Goal: Feedback & Contribution: Submit feedback/report problem

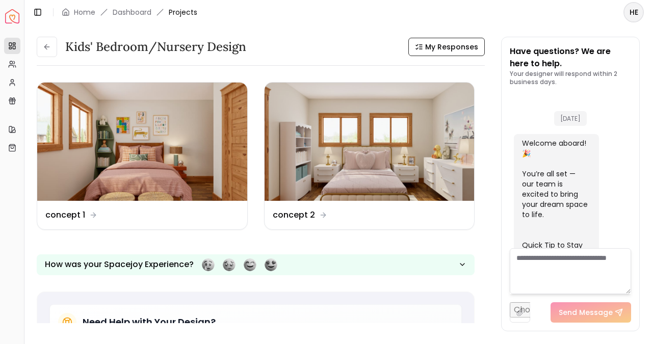
scroll to position [559, 0]
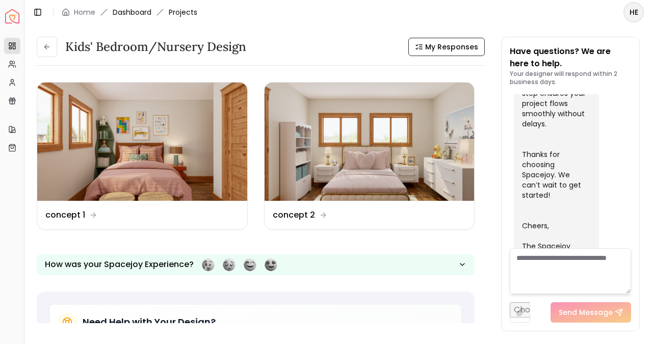
click at [140, 9] on link "Dashboard" at bounding box center [132, 12] width 39 height 10
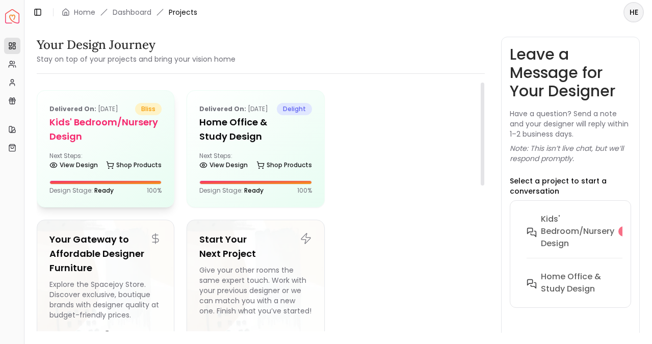
click at [89, 131] on h5 "Kids' Bedroom/Nursery design" at bounding box center [105, 129] width 112 height 29
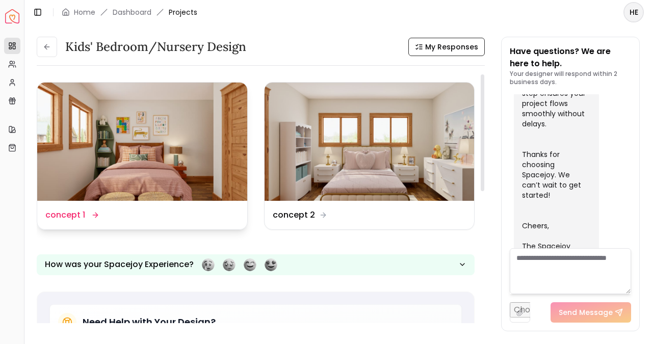
click at [194, 181] on img at bounding box center [142, 142] width 210 height 118
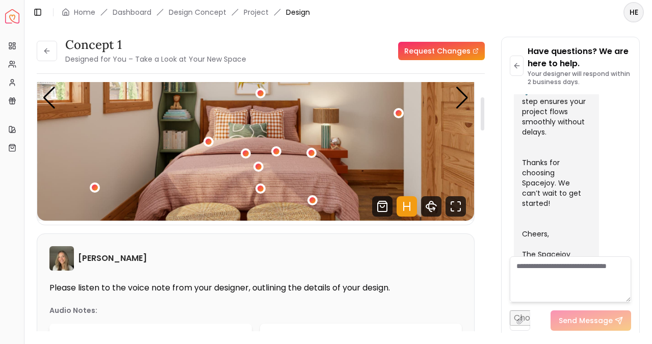
scroll to position [108, 0]
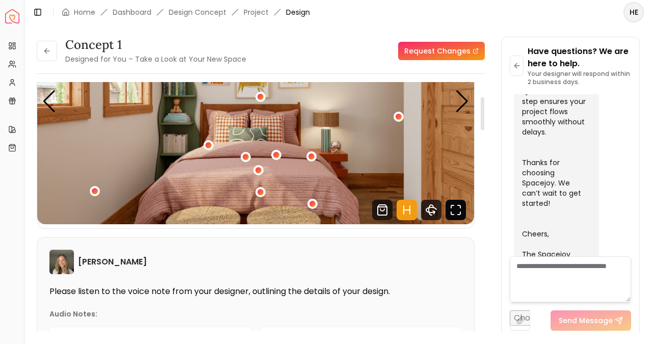
click at [452, 220] on icon "Fullscreen" at bounding box center [455, 210] width 20 height 20
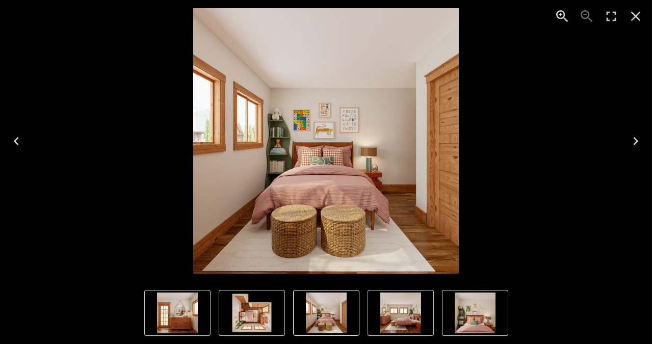
click at [635, 18] on icon "Close" at bounding box center [635, 16] width 16 height 16
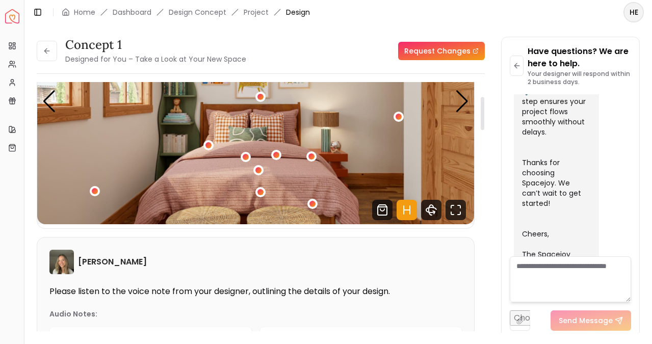
click at [165, 263] on div "[PERSON_NAME]" at bounding box center [255, 262] width 412 height 24
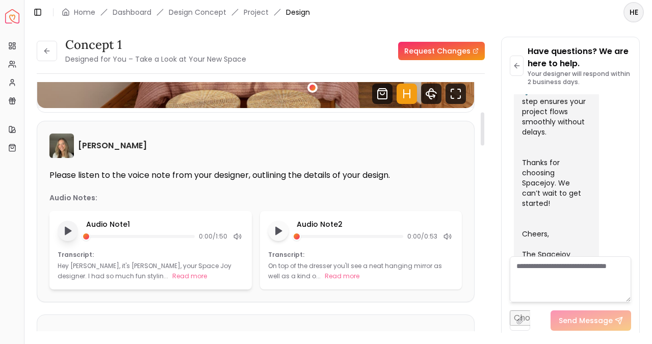
click at [69, 232] on polygon "Play audio note" at bounding box center [68, 231] width 6 height 8
click at [69, 232] on rect "Pause audio note" at bounding box center [70, 230] width 2 height 7
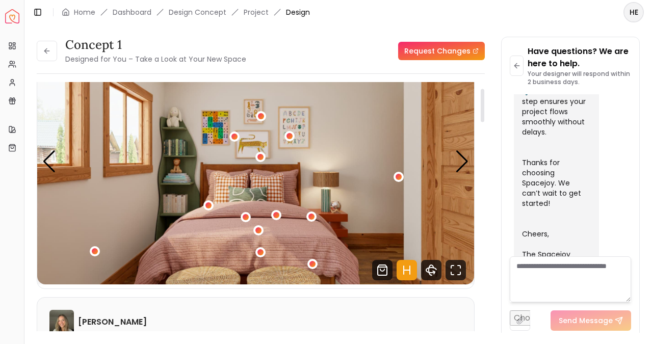
scroll to position [0, 0]
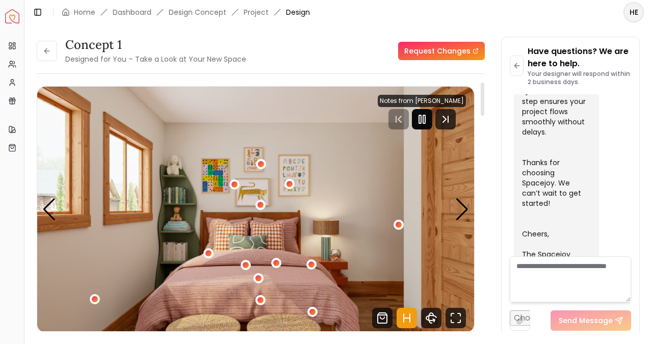
click at [428, 122] on icon "Pause" at bounding box center [422, 119] width 12 height 12
click at [567, 274] on textarea at bounding box center [569, 279] width 121 height 46
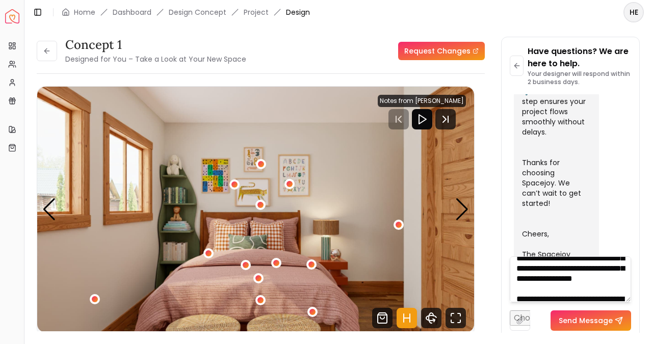
scroll to position [206, 0]
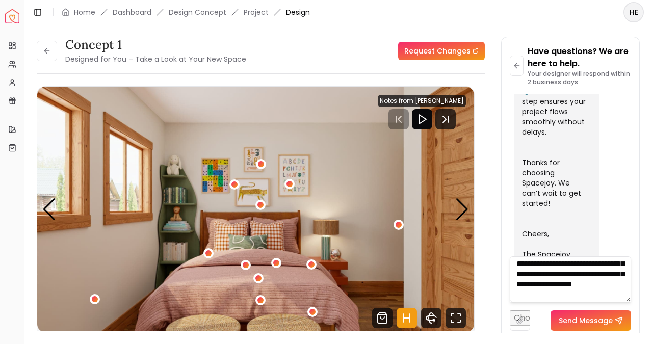
click at [547, 274] on textarea "**********" at bounding box center [569, 279] width 121 height 46
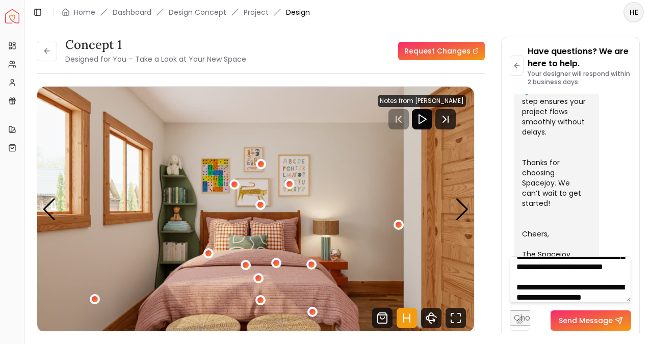
scroll to position [305, 0]
click at [619, 275] on textarea "**********" at bounding box center [569, 279] width 121 height 46
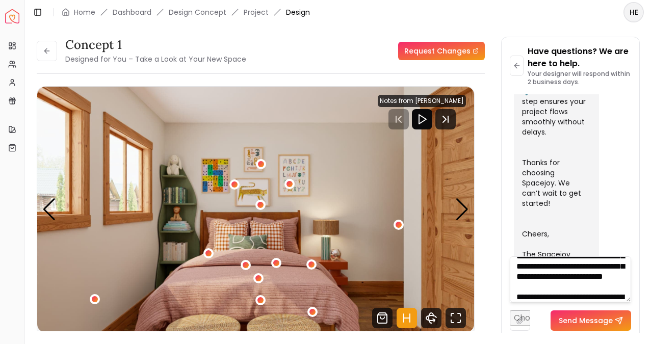
scroll to position [306, 0]
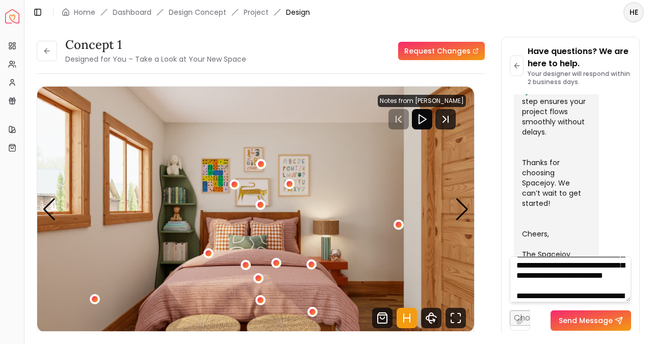
drag, startPoint x: 568, startPoint y: 286, endPoint x: 506, endPoint y: 286, distance: 62.7
click at [506, 286] on div "Have questions? We are here to help. Your designer will respond within 2 busine…" at bounding box center [570, 188] width 138 height 302
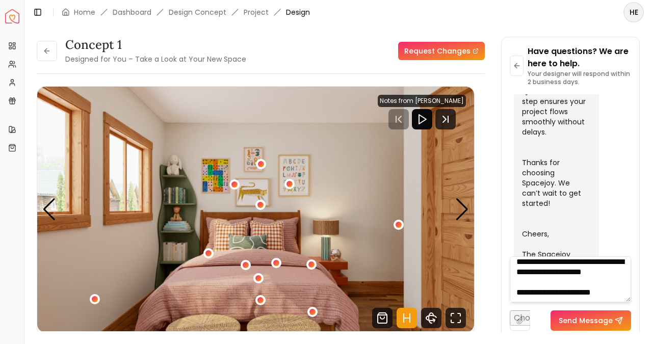
scroll to position [441, 0]
click at [606, 263] on textarea at bounding box center [569, 279] width 121 height 46
click at [540, 274] on textarea at bounding box center [569, 279] width 121 height 46
click at [544, 260] on textarea at bounding box center [569, 279] width 121 height 46
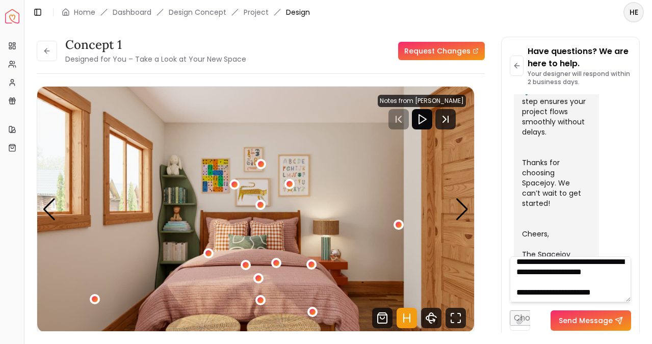
scroll to position [503, 0]
type textarea "**********"
click at [575, 324] on button "Send Message" at bounding box center [590, 320] width 80 height 20
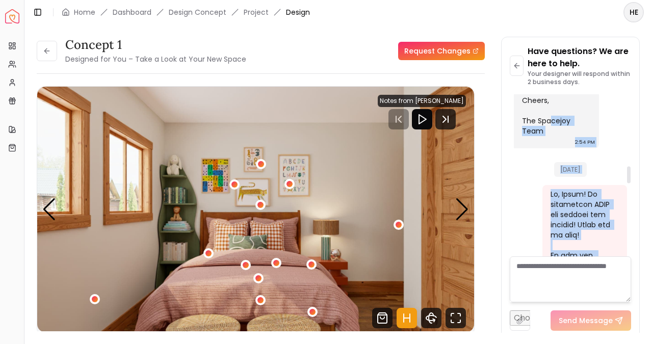
scroll to position [686, 0]
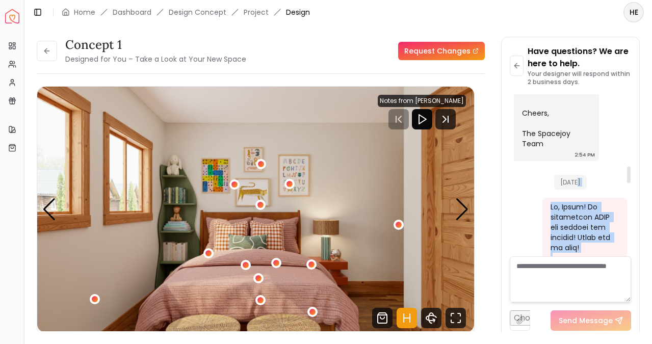
drag, startPoint x: 580, startPoint y: 234, endPoint x: 549, endPoint y: 166, distance: 75.0
click at [549, 166] on div "No More Messages 21/08/2025 Welcome aboard! 🎉 You’re all set — our team is exci…" at bounding box center [569, 200] width 121 height 1585
copy div "Hi, Sarah! We absolutely LOVE the designs you created! Thank you so much! Of th…"
click at [433, 51] on link "Request Changes" at bounding box center [441, 51] width 87 height 18
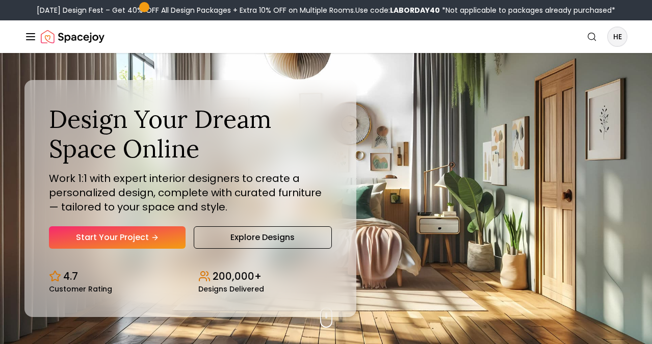
click at [29, 37] on line "Global" at bounding box center [30, 37] width 8 height 0
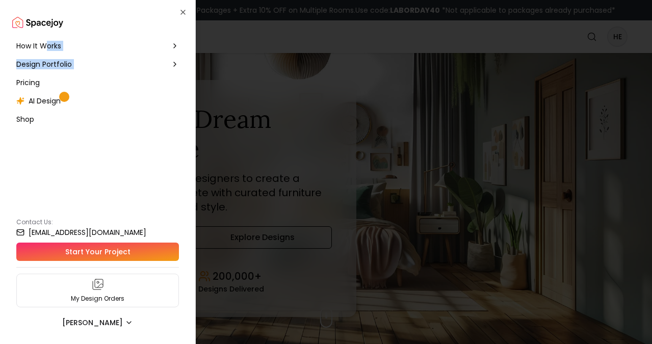
drag, startPoint x: 44, startPoint y: 47, endPoint x: 20, endPoint y: 76, distance: 37.7
click at [20, 76] on nav "How It Works Design Portfolio Pricing AI Design Shop" at bounding box center [97, 83] width 171 height 92
click at [21, 88] on div "Pricing" at bounding box center [97, 82] width 171 height 18
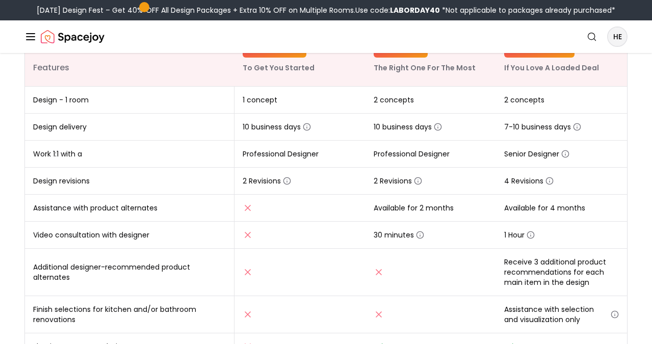
scroll to position [199, 0]
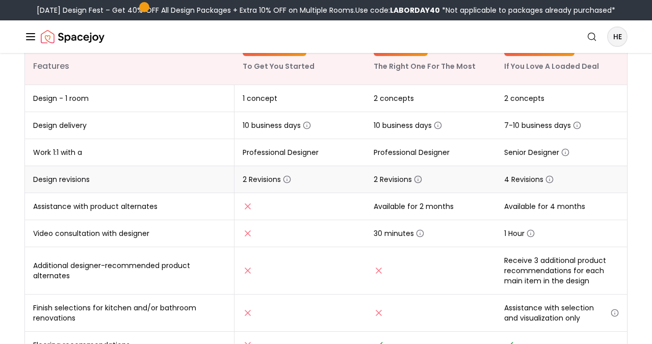
click at [418, 179] on icon "button" at bounding box center [418, 180] width 0 height 2
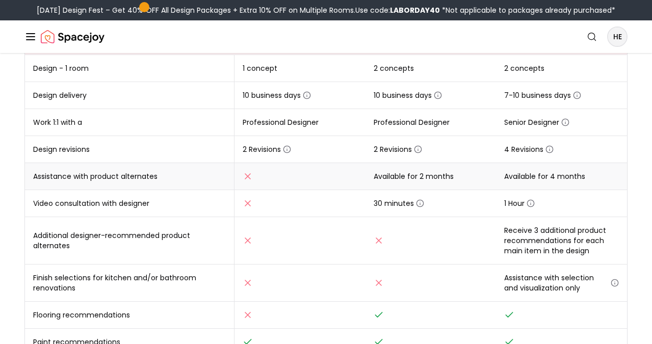
scroll to position [117, 0]
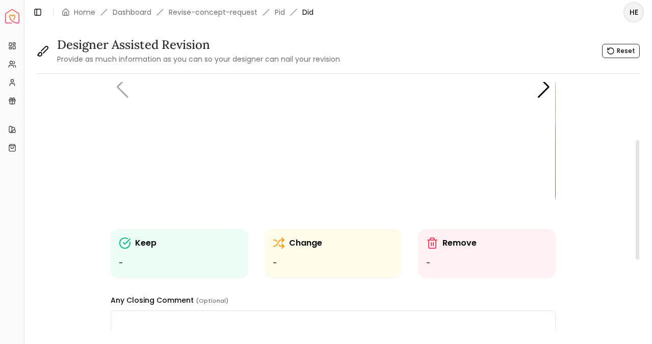
scroll to position [128, 0]
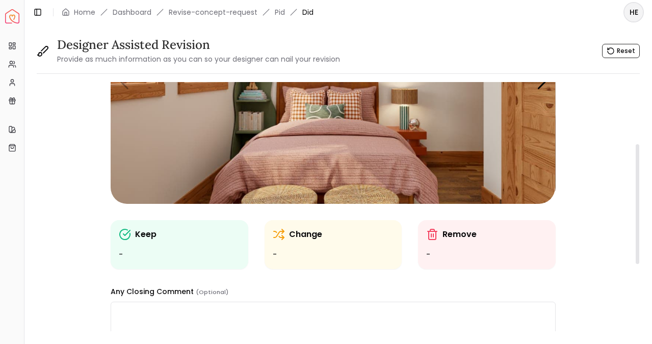
click at [200, 254] on ul "-" at bounding box center [179, 255] width 121 height 12
click at [327, 168] on img "1 / 5" at bounding box center [333, 79] width 444 height 250
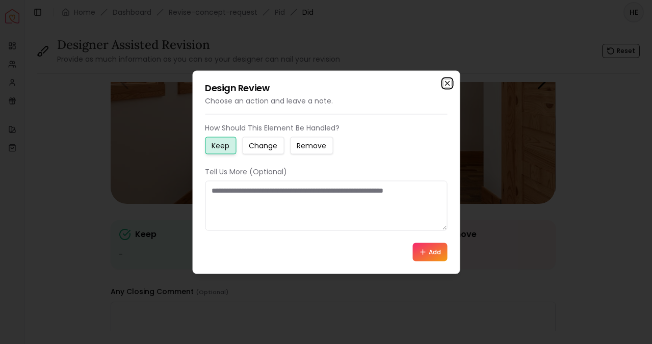
click at [446, 86] on icon "button" at bounding box center [447, 83] width 8 height 8
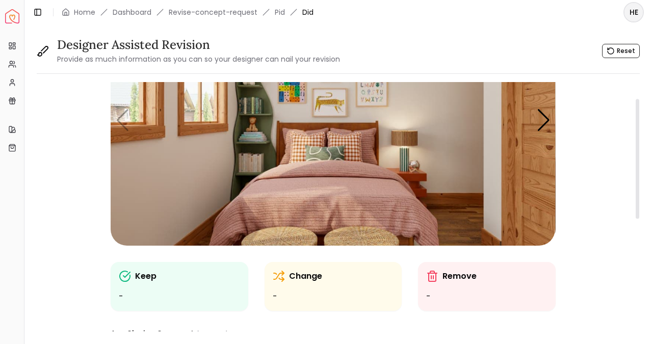
scroll to position [0, 0]
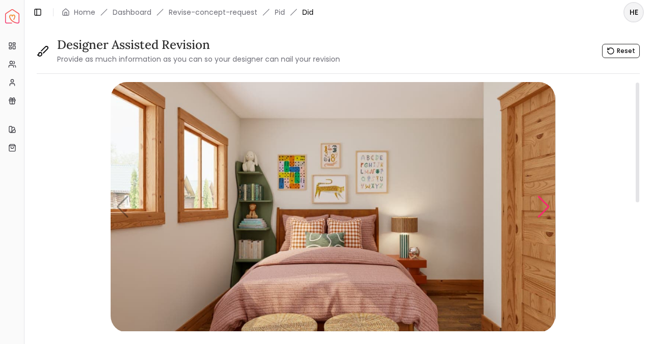
click at [541, 199] on div "Next slide" at bounding box center [543, 207] width 14 height 22
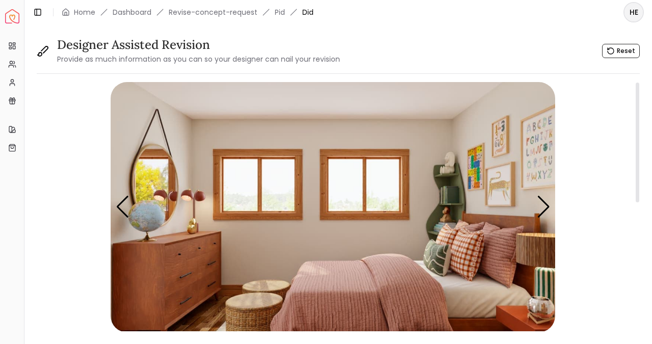
click at [330, 284] on img "2 / 5" at bounding box center [333, 207] width 444 height 250
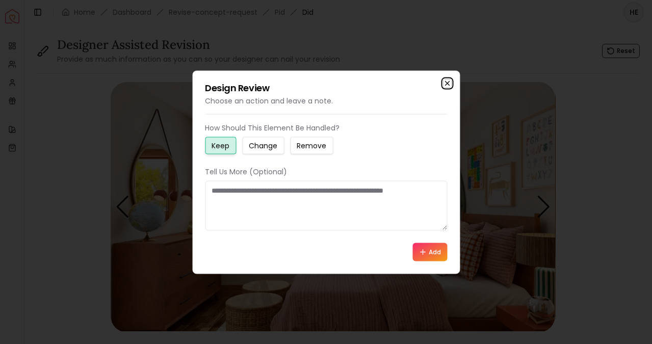
click at [448, 82] on icon "button" at bounding box center [447, 83] width 4 height 4
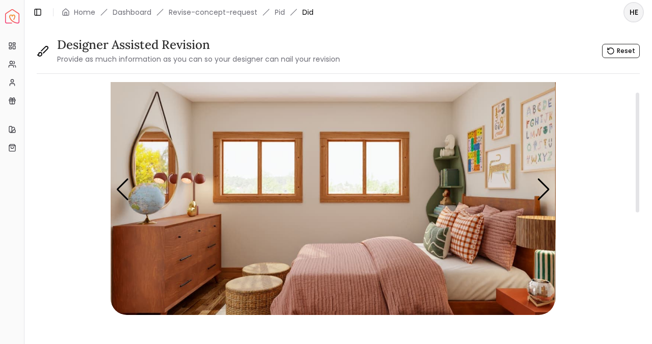
scroll to position [21, 0]
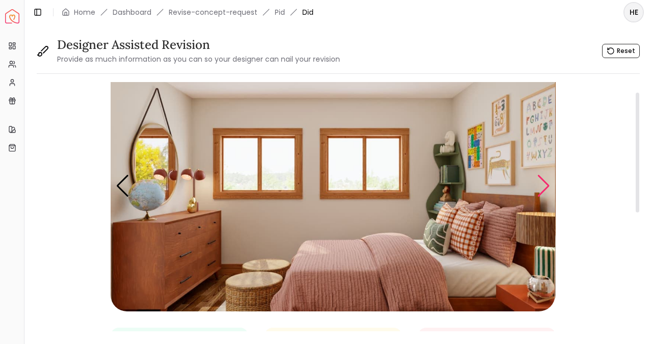
click at [539, 185] on div "Next slide" at bounding box center [543, 186] width 14 height 22
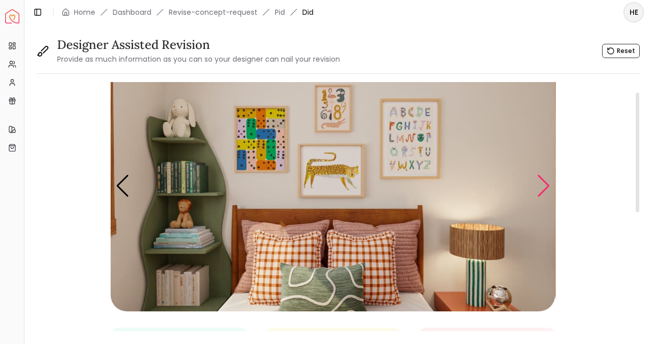
click at [539, 185] on div "Next slide" at bounding box center [543, 186] width 14 height 22
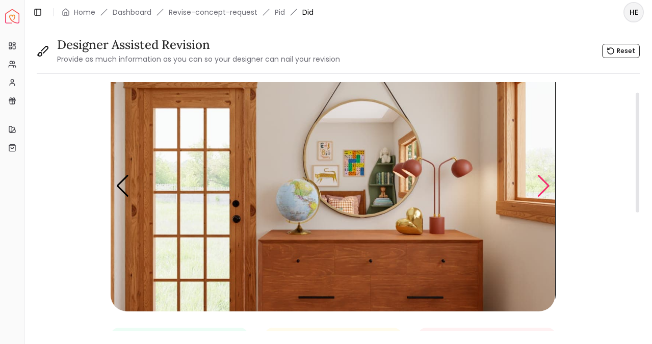
click at [539, 185] on div "Next slide" at bounding box center [543, 186] width 14 height 22
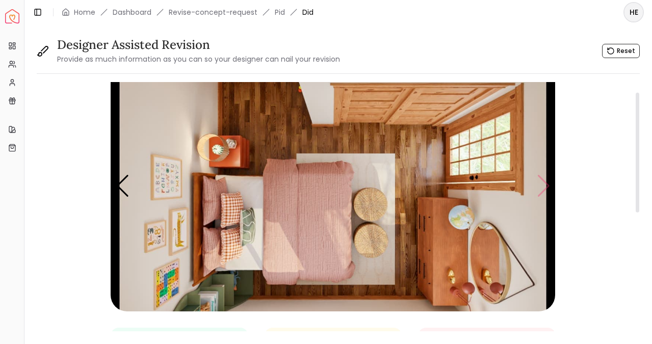
click at [539, 185] on img "5 / 5" at bounding box center [333, 186] width 444 height 250
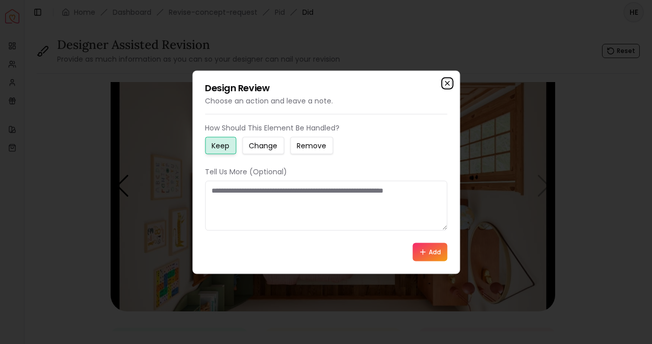
click at [448, 83] on icon "button" at bounding box center [447, 83] width 8 height 8
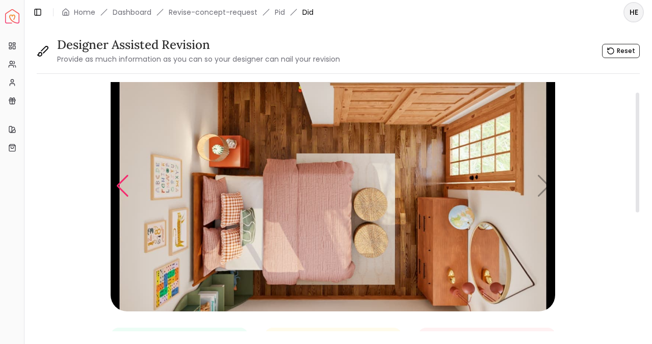
click at [125, 187] on div "Previous slide" at bounding box center [123, 186] width 14 height 22
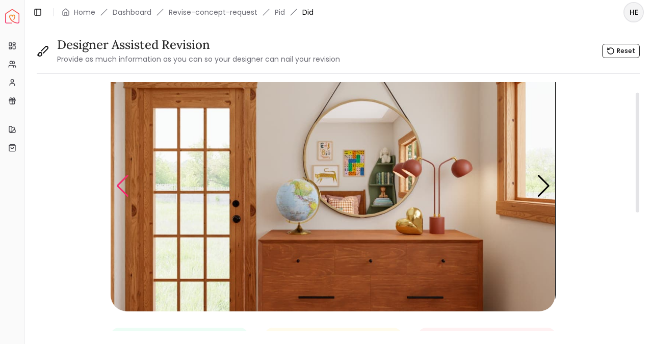
click at [125, 187] on div "Previous slide" at bounding box center [123, 186] width 14 height 22
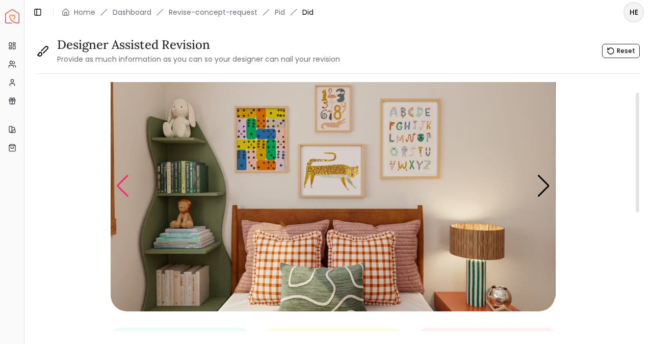
click at [125, 187] on div "Previous slide" at bounding box center [123, 186] width 14 height 22
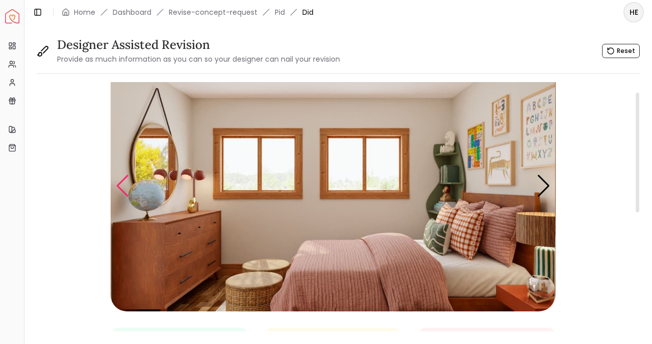
click at [125, 187] on div "Previous slide" at bounding box center [123, 186] width 14 height 22
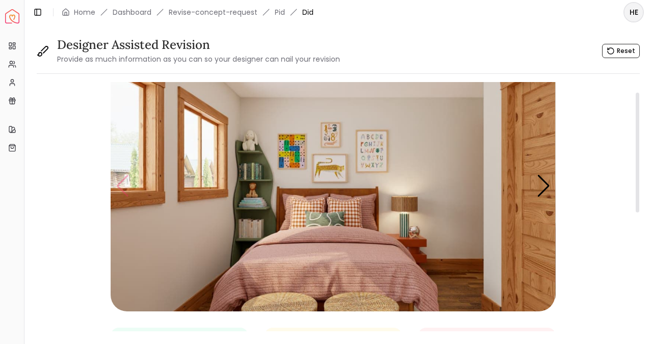
click at [125, 187] on img "1 / 5" at bounding box center [333, 186] width 444 height 250
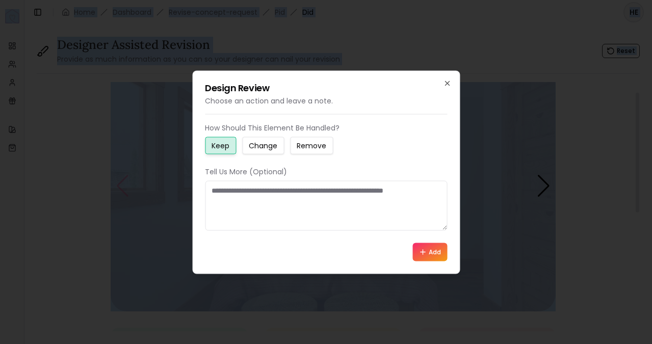
click at [125, 187] on div at bounding box center [326, 172] width 652 height 344
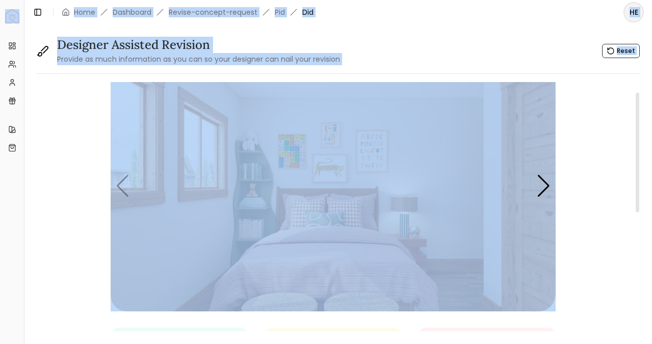
click at [269, 221] on img "1 / 5" at bounding box center [333, 186] width 444 height 250
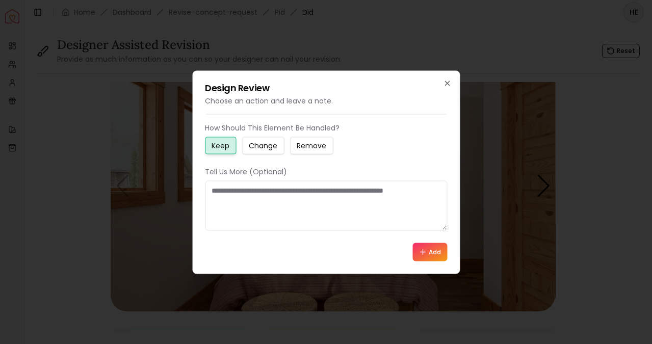
click at [268, 210] on textarea at bounding box center [326, 205] width 242 height 50
type textarea "*"
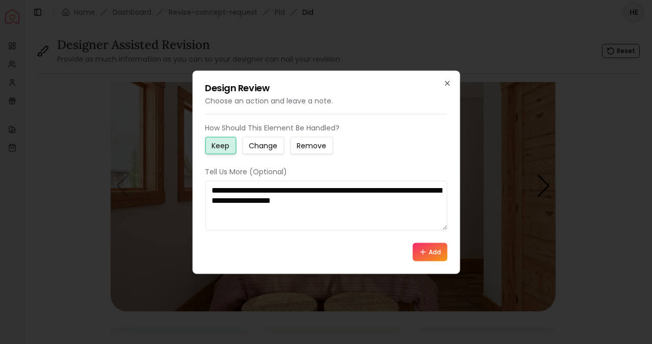
drag, startPoint x: 295, startPoint y: 191, endPoint x: 362, endPoint y: 214, distance: 70.6
click at [362, 214] on textarea "**********" at bounding box center [326, 205] width 242 height 50
type textarea "**********"
click at [425, 252] on icon at bounding box center [422, 252] width 8 height 8
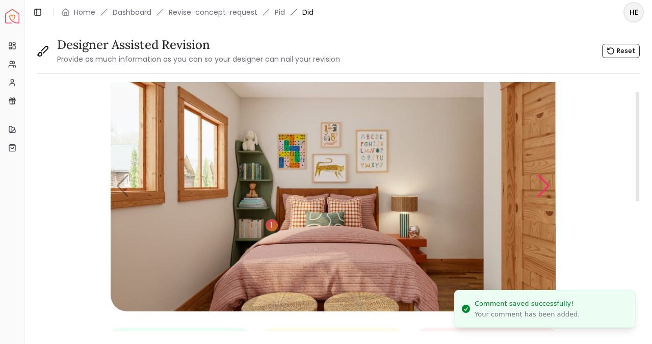
click at [544, 189] on div "Next slide" at bounding box center [543, 186] width 14 height 22
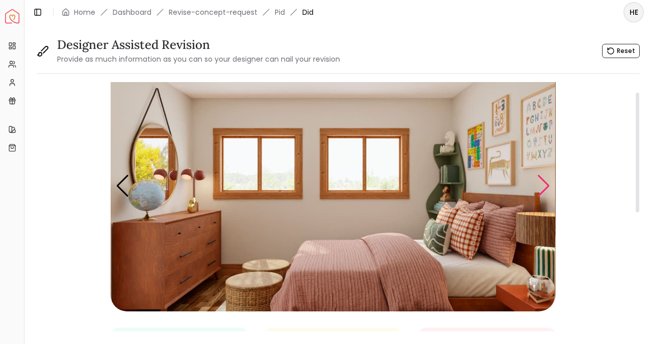
click at [544, 189] on div "Next slide" at bounding box center [543, 186] width 14 height 22
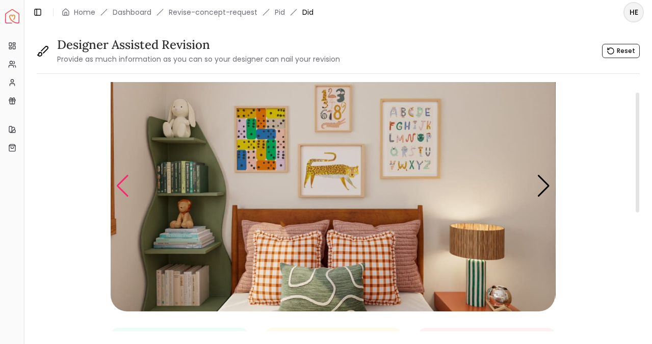
click at [122, 180] on div "Previous slide" at bounding box center [123, 186] width 14 height 22
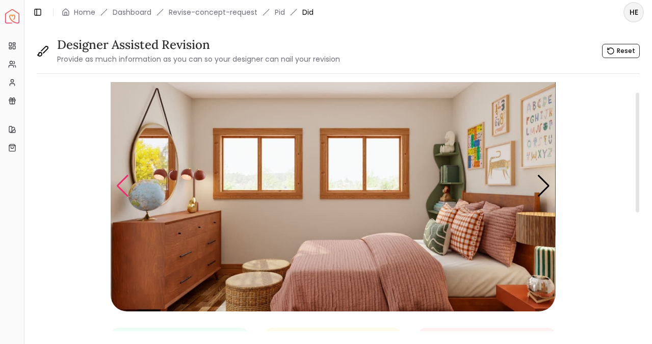
click at [122, 180] on div "Previous slide" at bounding box center [123, 186] width 14 height 22
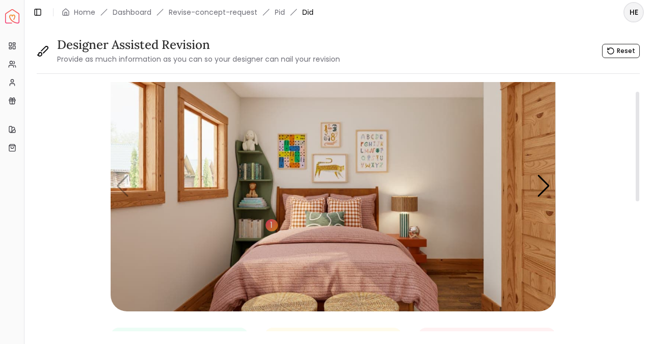
click at [413, 247] on img "1 / 5" at bounding box center [333, 186] width 444 height 250
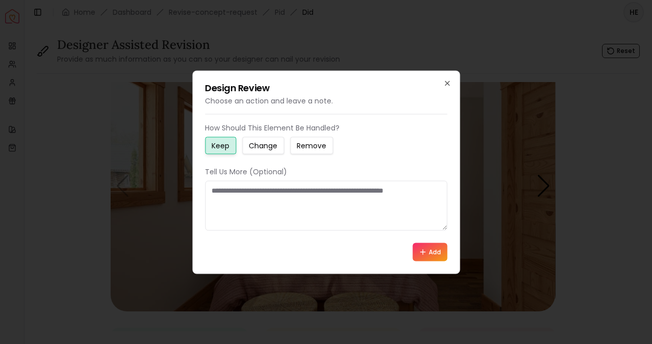
click at [264, 146] on small "Change" at bounding box center [263, 145] width 29 height 10
click at [266, 193] on textarea at bounding box center [326, 205] width 242 height 50
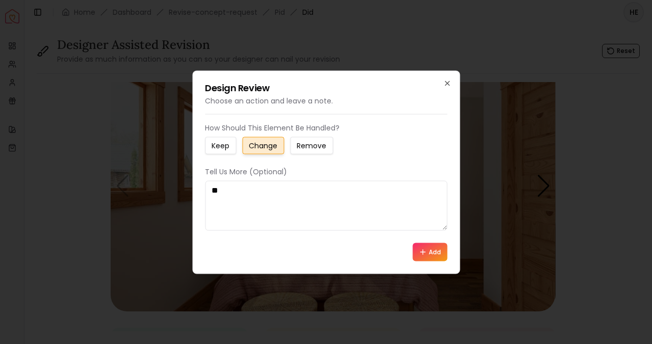
type textarea "*"
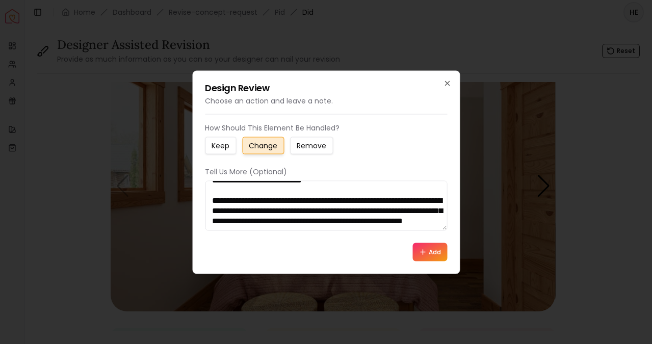
scroll to position [37, 0]
type textarea "**********"
click at [433, 255] on button "Add" at bounding box center [429, 251] width 35 height 18
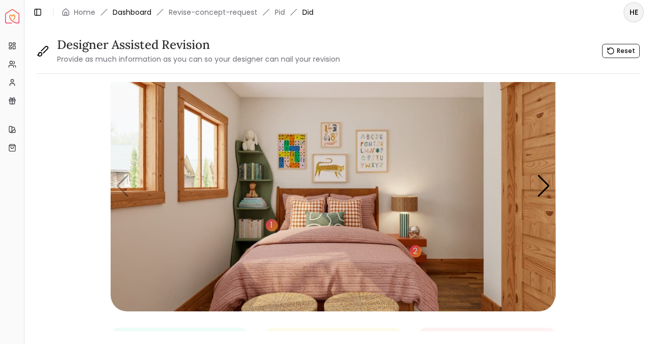
click at [133, 11] on link "Dashboard" at bounding box center [132, 12] width 39 height 10
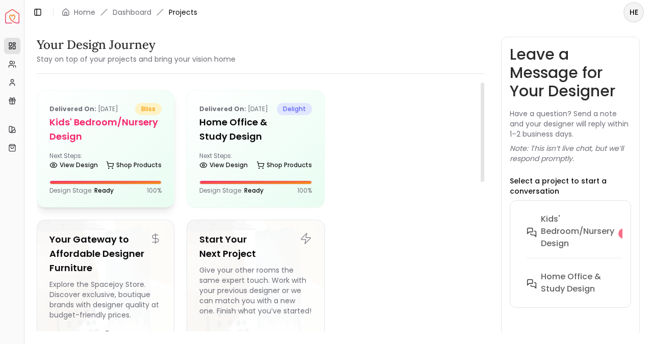
click at [84, 146] on div "Delivered on: Sep 04, 2025 bliss Kids' Bedroom/Nursery design Next Steps: View …" at bounding box center [105, 149] width 137 height 116
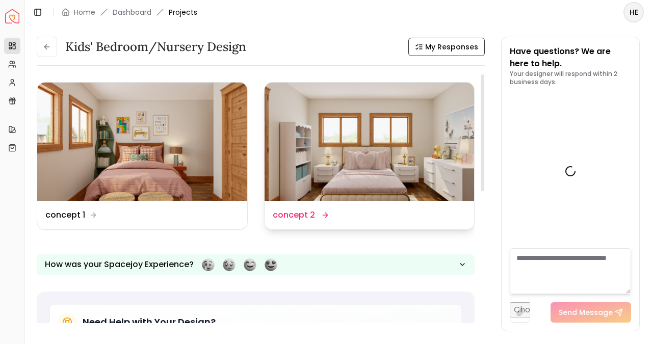
click at [353, 150] on img at bounding box center [369, 142] width 210 height 118
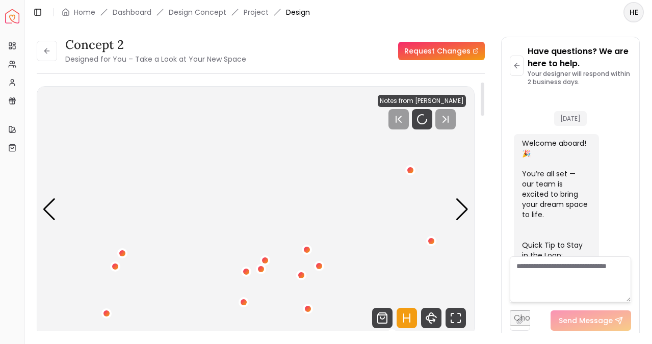
scroll to position [1368, 0]
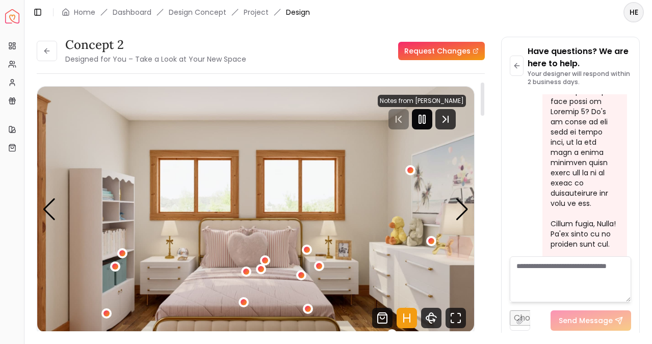
click at [425, 122] on rect "Pause" at bounding box center [424, 119] width 2 height 8
click at [445, 49] on link "Request Changes" at bounding box center [441, 51] width 87 height 18
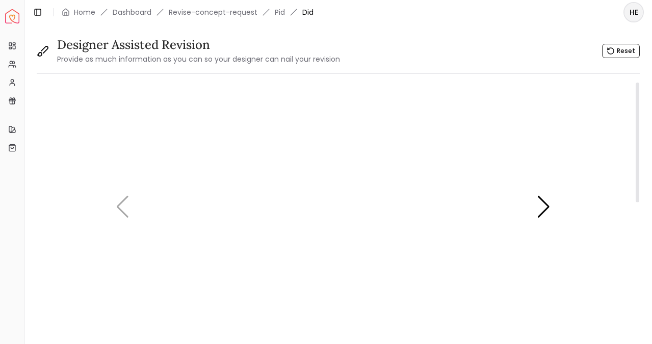
click at [359, 227] on img "1 / 5" at bounding box center [333, 207] width 444 height 250
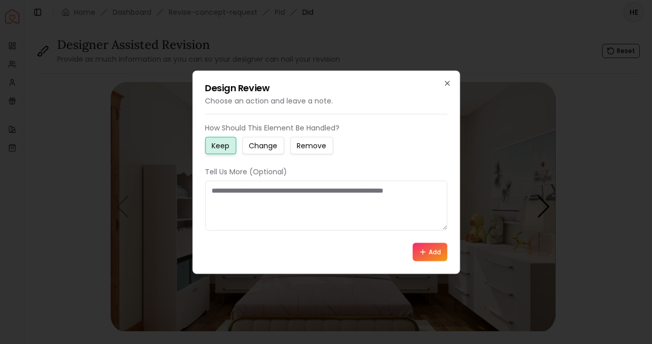
click at [273, 206] on textarea at bounding box center [326, 205] width 242 height 50
type textarea "**********"
click at [427, 250] on button "Add" at bounding box center [429, 251] width 35 height 18
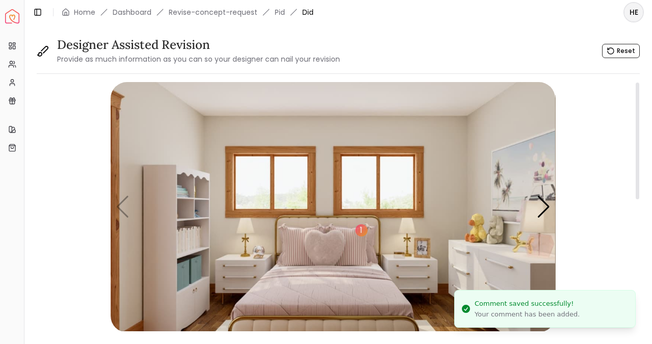
click at [319, 244] on img "1 / 5" at bounding box center [333, 207] width 444 height 250
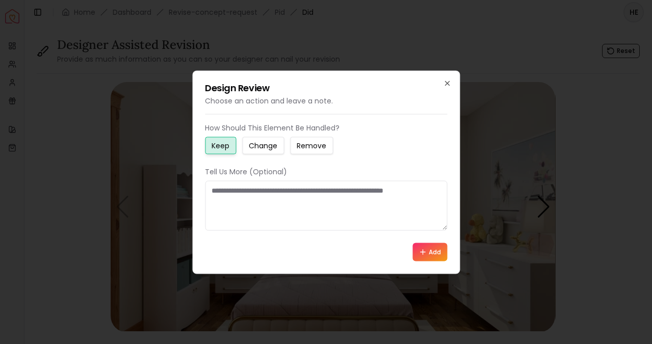
click at [271, 145] on small "Change" at bounding box center [263, 145] width 29 height 10
click at [265, 202] on textarea at bounding box center [326, 205] width 242 height 50
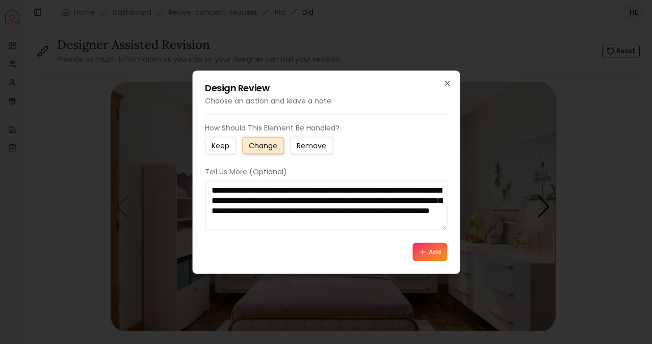
scroll to position [7, 0]
type textarea "**********"
click at [432, 253] on button "Add" at bounding box center [429, 251] width 35 height 18
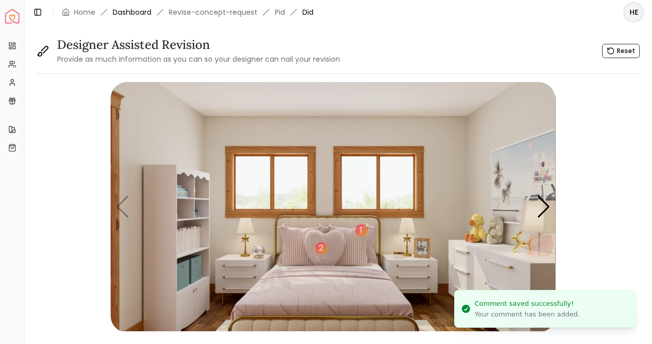
click at [128, 9] on link "Dashboard" at bounding box center [132, 12] width 39 height 10
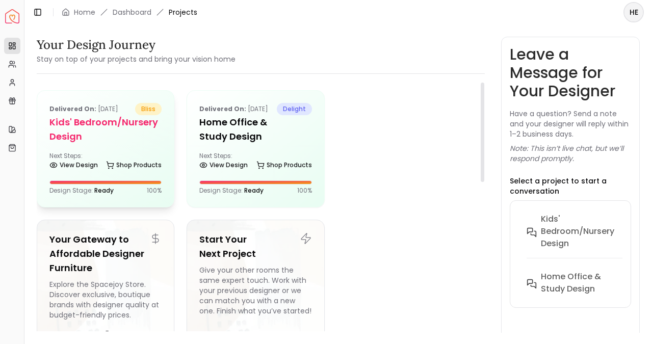
click at [121, 134] on h5 "Kids' Bedroom/Nursery design" at bounding box center [105, 129] width 112 height 29
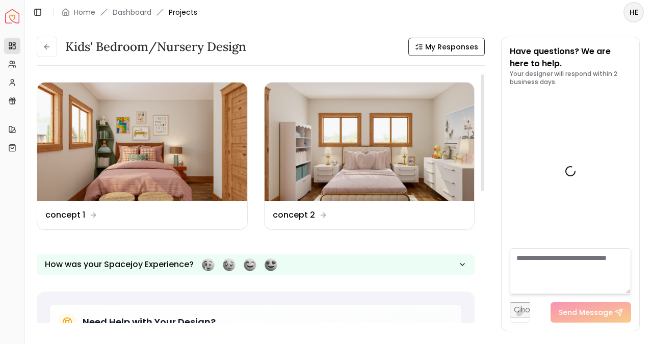
scroll to position [1376, 0]
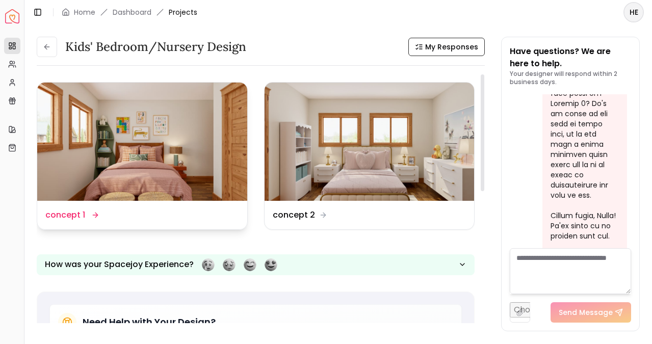
click at [140, 142] on img at bounding box center [142, 142] width 210 height 118
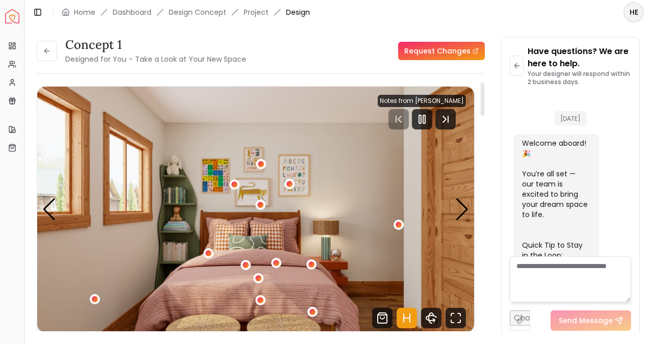
scroll to position [1368, 0]
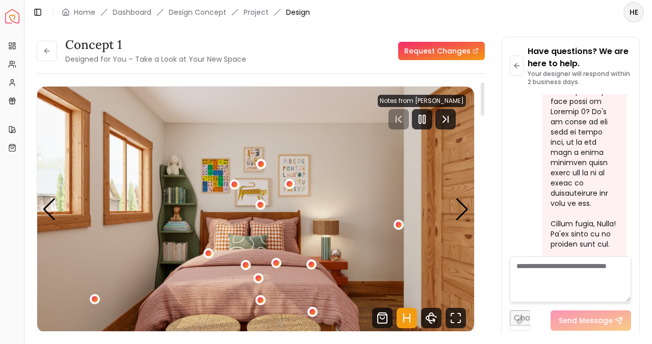
click at [416, 54] on link "Request Changes" at bounding box center [441, 51] width 87 height 18
click at [425, 115] on rect "Pause" at bounding box center [424, 119] width 2 height 8
click at [545, 278] on textarea at bounding box center [569, 279] width 121 height 46
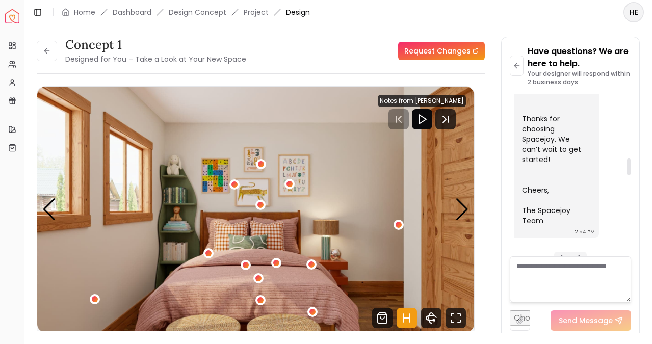
scroll to position [604, 0]
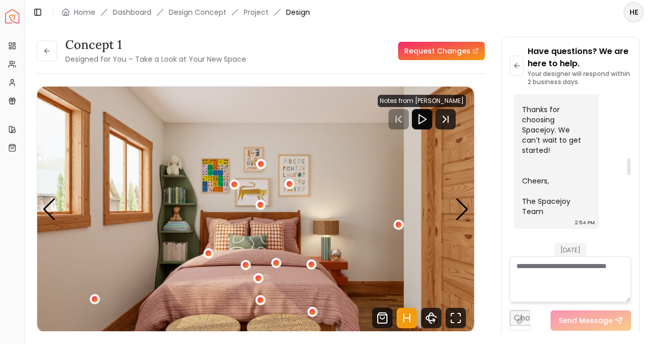
drag, startPoint x: 582, startPoint y: 231, endPoint x: 548, endPoint y: 237, distance: 35.1
copy div "Hi, Sarah! We absolutely LOVE the designs you created! Thank you so much! Of th…"
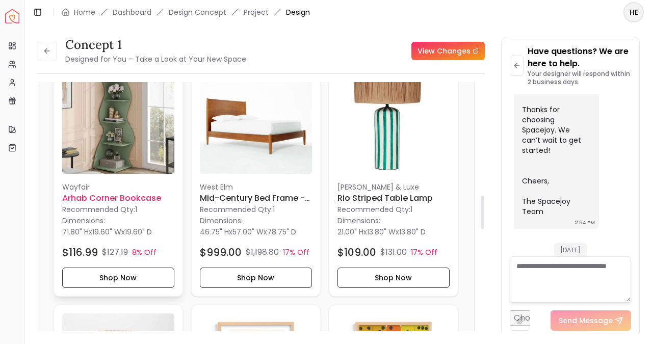
scroll to position [851, 0]
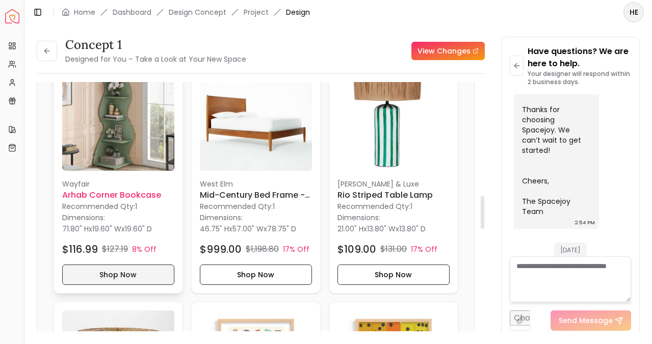
click at [103, 270] on button "Shop Now" at bounding box center [118, 274] width 112 height 20
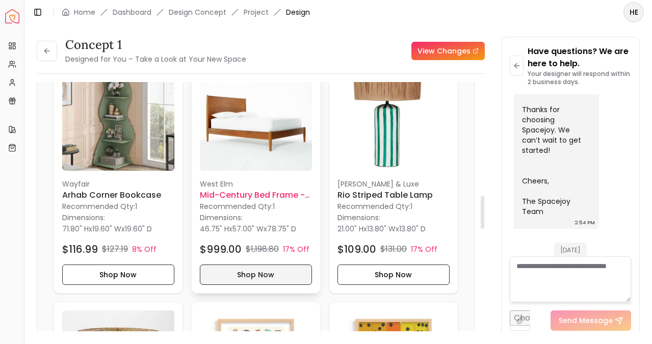
click at [278, 273] on button "Shop Now" at bounding box center [256, 274] width 112 height 20
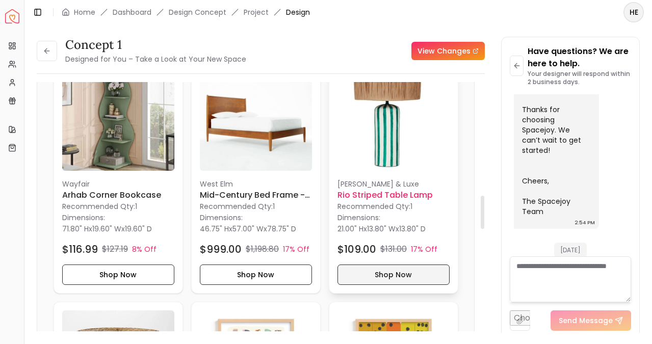
click at [366, 265] on button "Shop Now" at bounding box center [393, 274] width 112 height 20
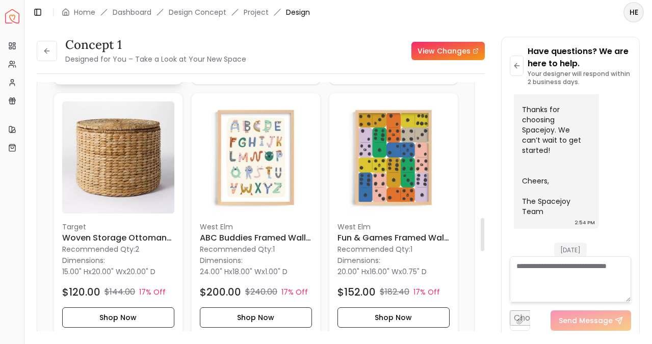
scroll to position [1084, 0]
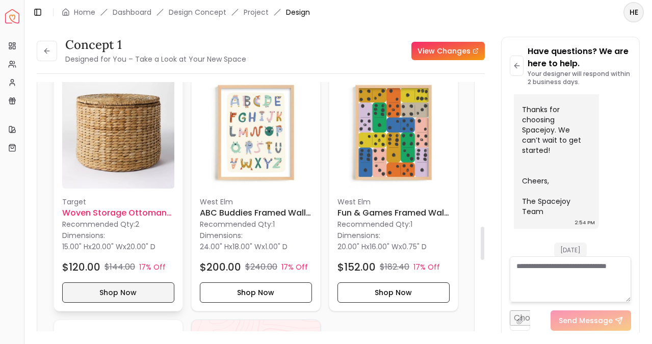
click at [131, 292] on button "Shop Now" at bounding box center [118, 292] width 112 height 20
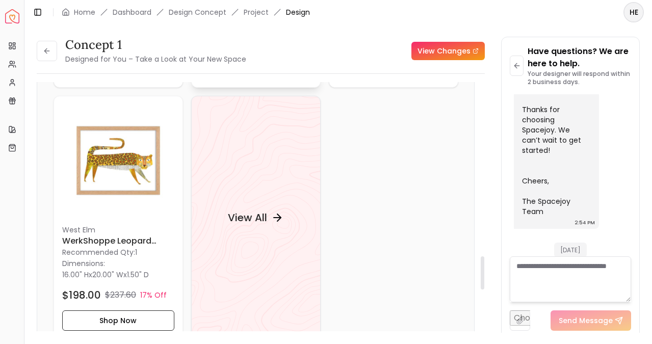
scroll to position [1312, 0]
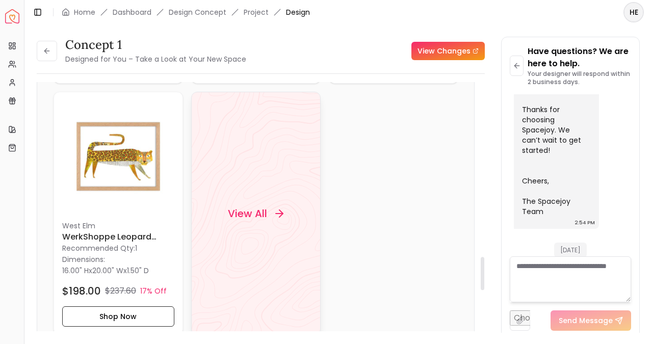
click at [279, 215] on icon at bounding box center [279, 213] width 12 height 12
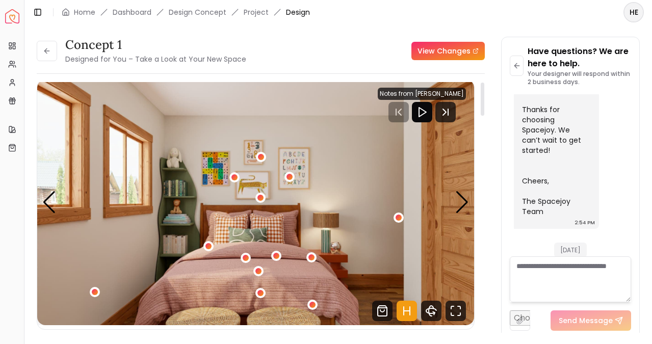
scroll to position [0, 0]
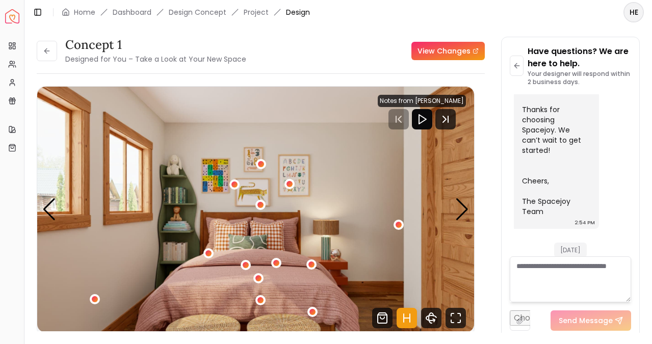
click at [419, 49] on link "View Changes" at bounding box center [447, 51] width 73 height 18
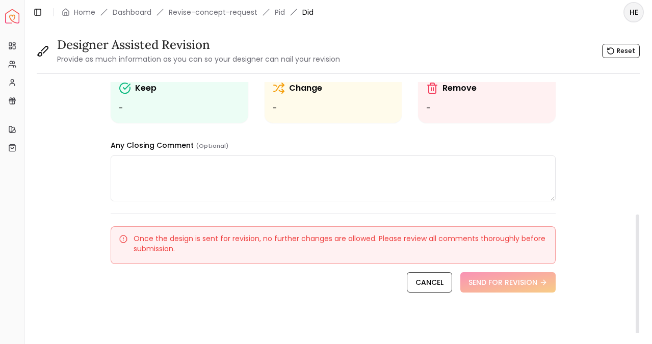
scroll to position [284, 0]
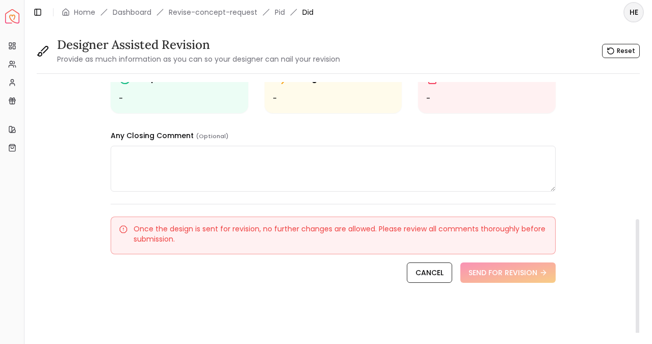
click at [419, 182] on textarea at bounding box center [333, 169] width 444 height 46
click at [358, 172] on textarea at bounding box center [333, 169] width 444 height 46
paste textarea "**********"
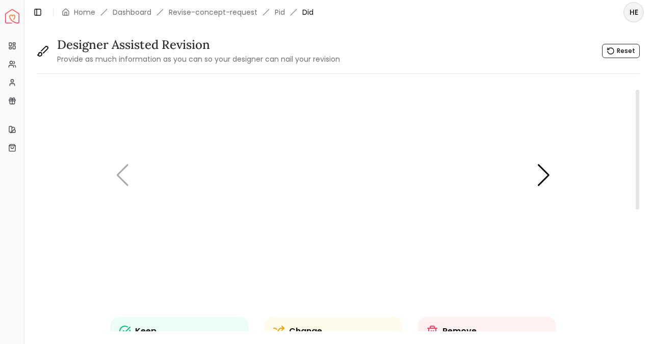
scroll to position [8, 0]
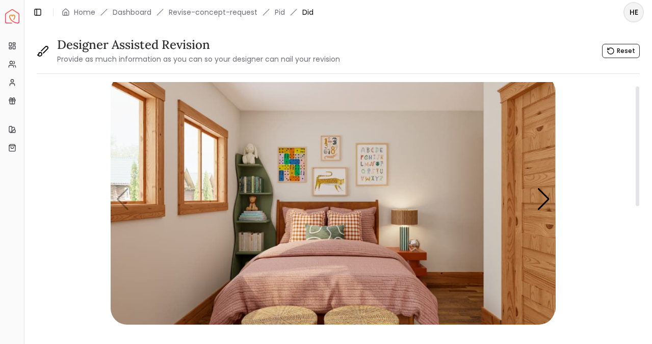
type textarea "**********"
click at [344, 222] on img "1 / 5" at bounding box center [333, 199] width 444 height 250
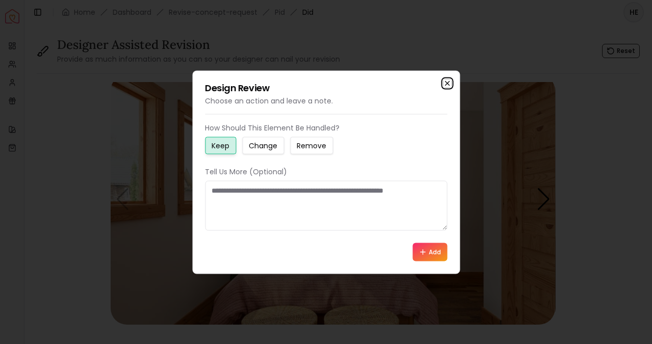
click at [447, 84] on icon "button" at bounding box center [447, 83] width 4 height 4
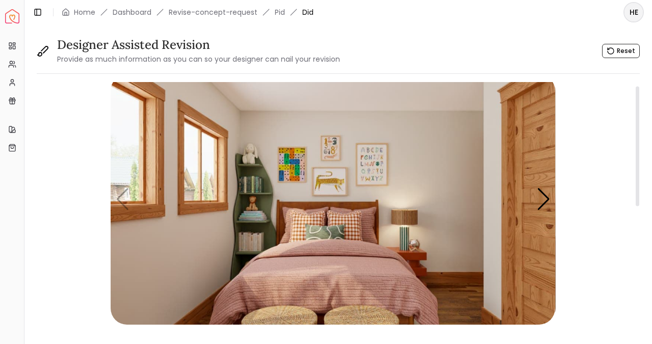
click at [325, 228] on img "1 / 5" at bounding box center [333, 199] width 444 height 250
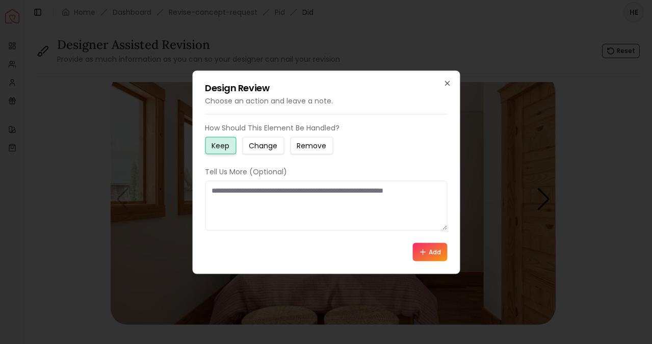
click at [321, 206] on textarea at bounding box center [326, 205] width 242 height 50
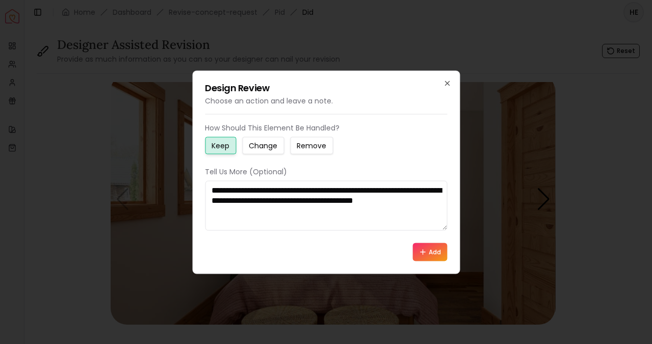
type textarea "**********"
click at [425, 251] on icon at bounding box center [422, 252] width 8 height 8
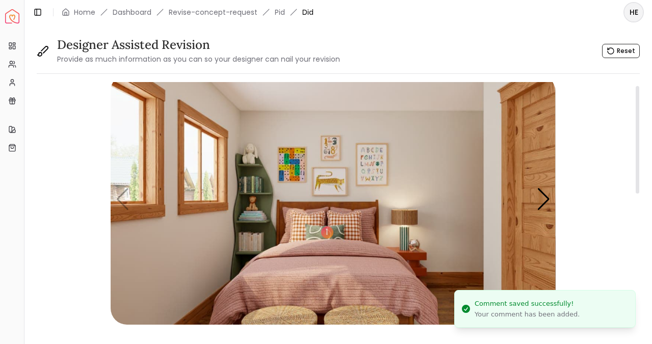
click at [413, 251] on img "1 / 5" at bounding box center [333, 199] width 444 height 250
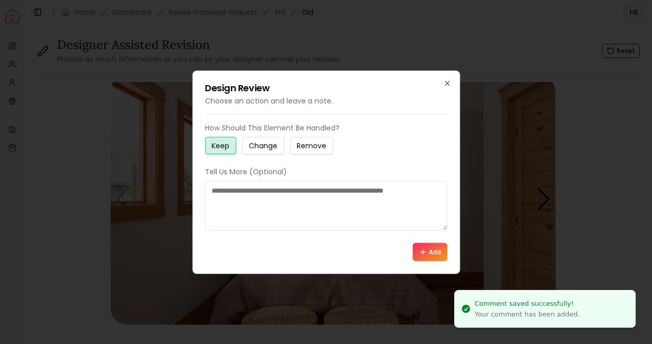
click at [275, 142] on small "Change" at bounding box center [263, 145] width 29 height 10
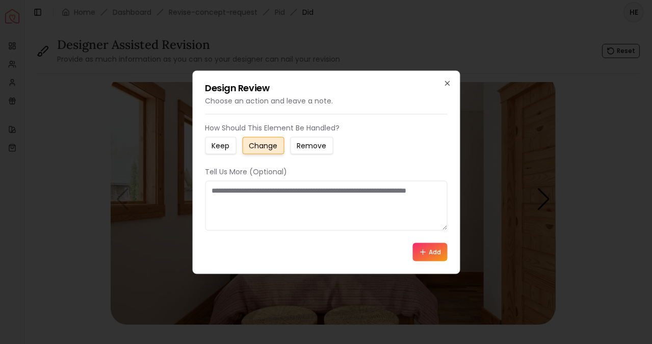
click at [273, 186] on textarea at bounding box center [326, 205] width 242 height 50
type textarea "*"
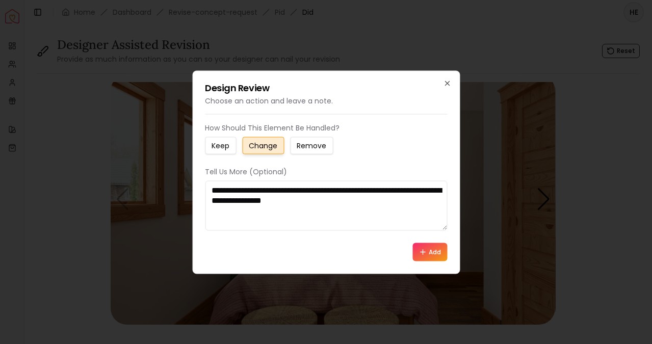
click at [401, 188] on textarea "**********" at bounding box center [326, 205] width 242 height 50
click at [389, 212] on textarea "**********" at bounding box center [326, 205] width 242 height 50
click at [389, 221] on textarea "**********" at bounding box center [326, 205] width 242 height 50
click at [312, 202] on textarea "**********" at bounding box center [326, 205] width 242 height 50
click at [300, 219] on textarea "**********" at bounding box center [326, 205] width 242 height 50
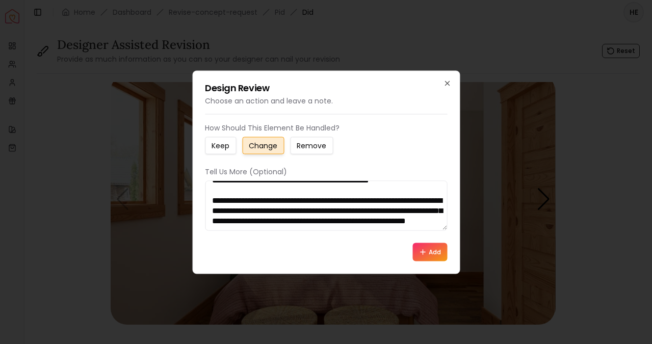
scroll to position [47, 0]
type textarea "**********"
click at [426, 252] on button "Add" at bounding box center [429, 251] width 35 height 18
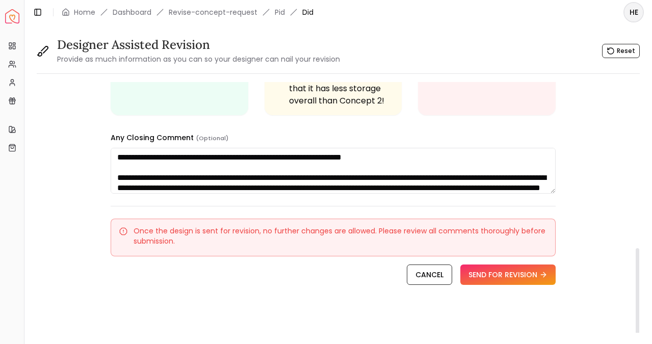
scroll to position [455, 0]
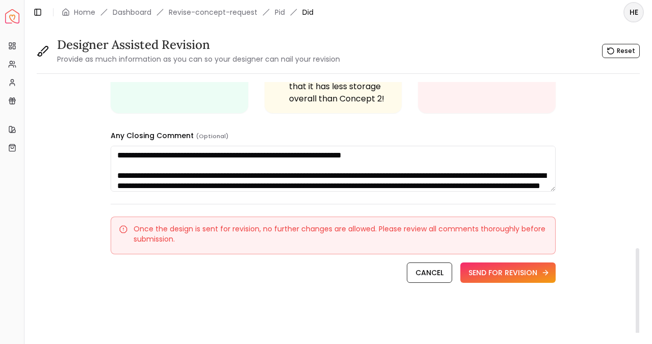
click at [526, 273] on button "SEND FOR REVISION" at bounding box center [507, 272] width 95 height 20
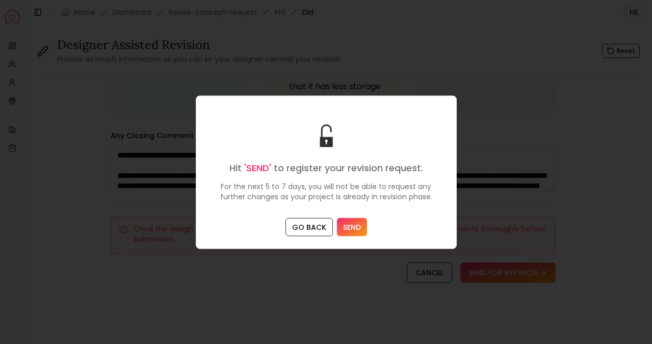
click at [352, 227] on button "SEND" at bounding box center [352, 227] width 30 height 18
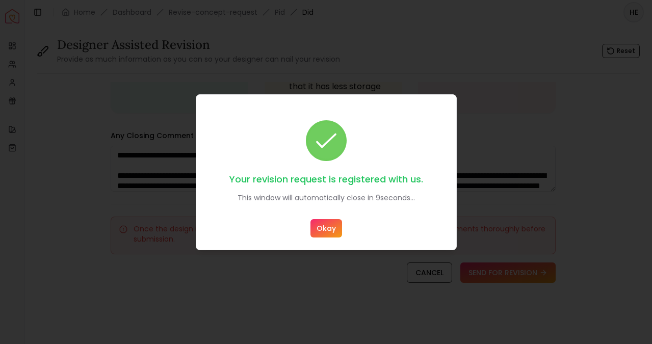
click at [329, 225] on button "Okay" at bounding box center [326, 228] width 32 height 18
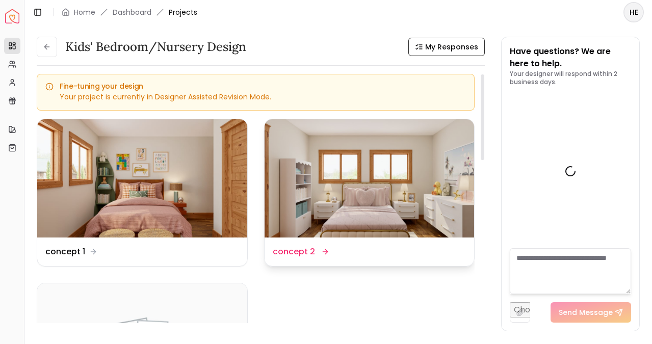
click at [350, 186] on img at bounding box center [369, 178] width 210 height 118
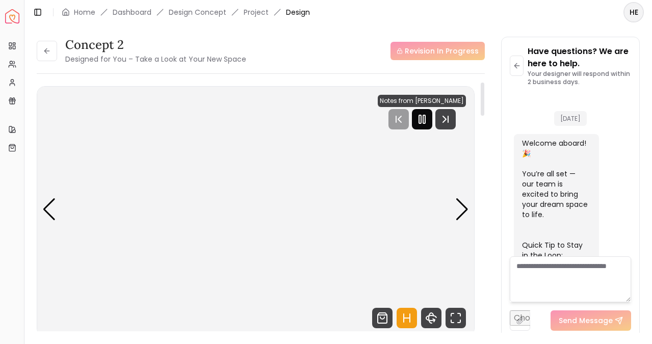
scroll to position [1368, 0]
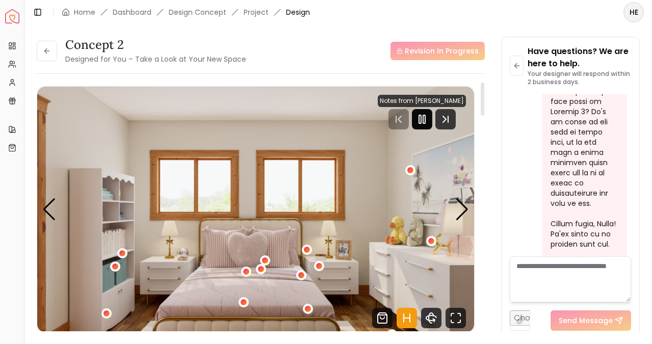
click at [425, 116] on icon "Pause" at bounding box center [422, 119] width 12 height 12
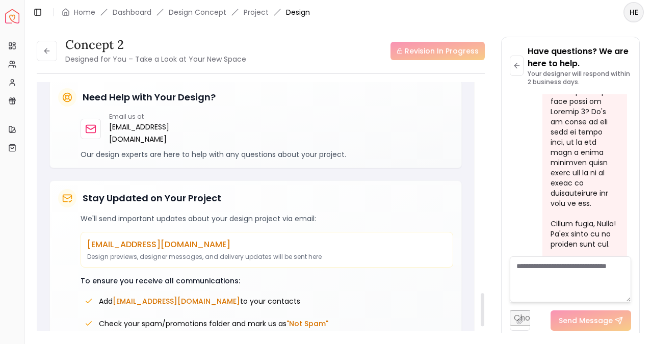
scroll to position [1679, 0]
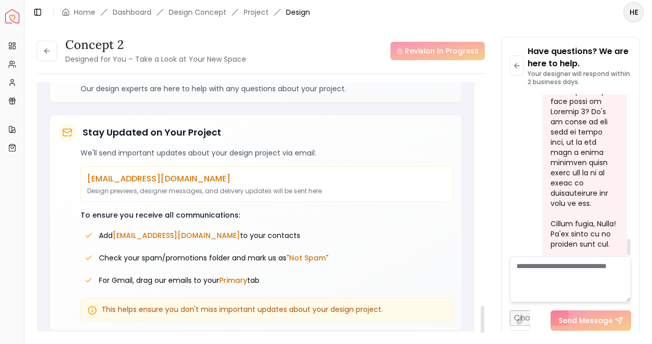
click at [536, 273] on textarea at bounding box center [569, 279] width 121 height 46
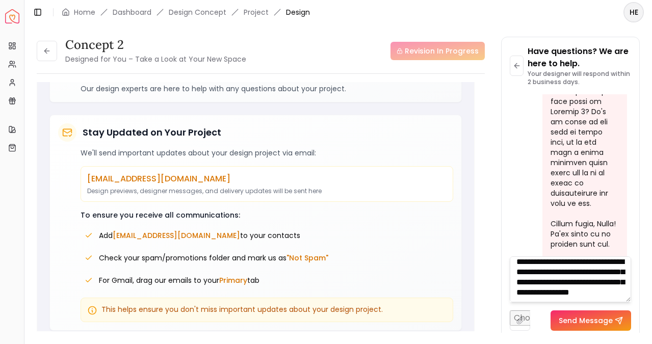
scroll to position [14, 0]
drag, startPoint x: 596, startPoint y: 287, endPoint x: 616, endPoint y: 298, distance: 22.4
click at [616, 298] on textarea "**********" at bounding box center [569, 279] width 121 height 46
type textarea "**********"
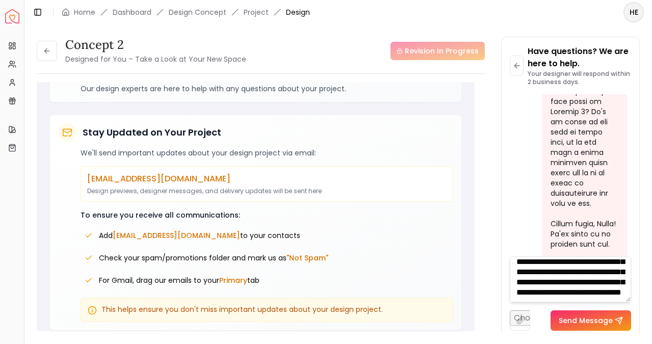
click at [607, 317] on button "Send Message" at bounding box center [590, 320] width 80 height 20
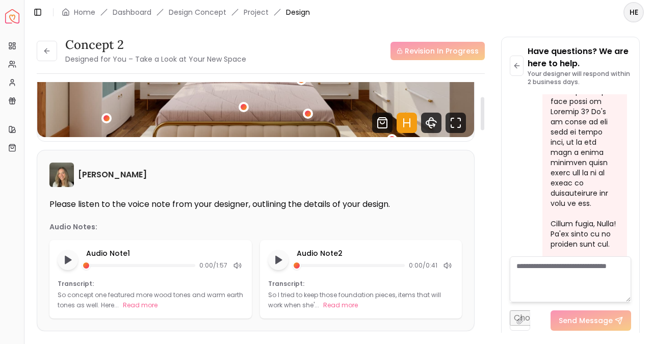
scroll to position [0, 0]
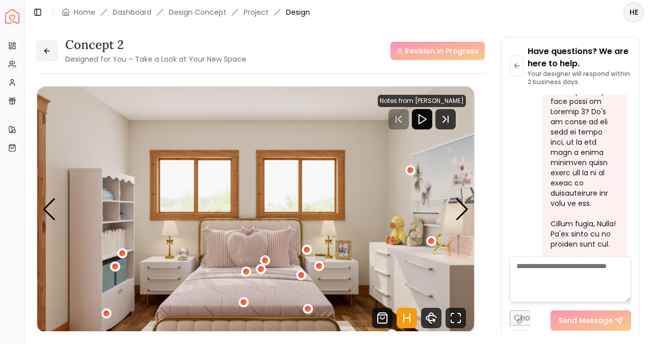
click at [46, 47] on icon at bounding box center [47, 51] width 8 height 8
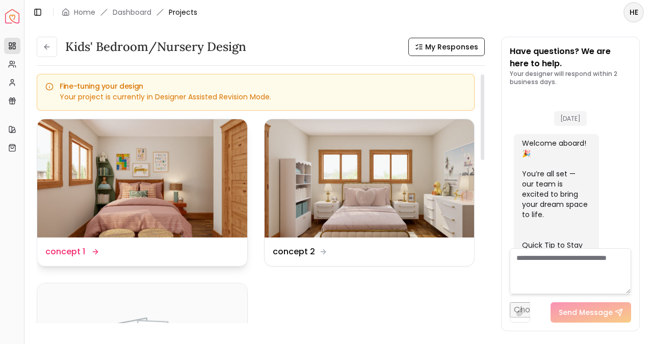
scroll to position [1558, 0]
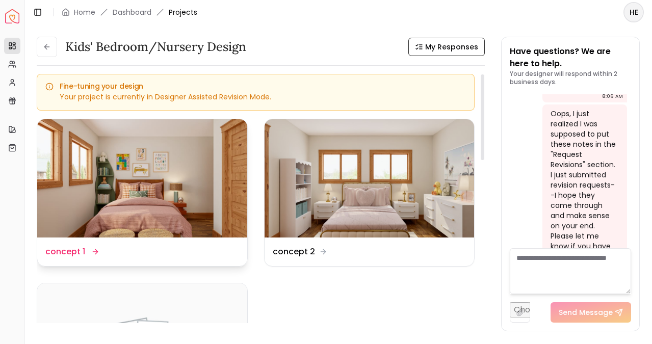
click at [128, 165] on img at bounding box center [142, 178] width 210 height 118
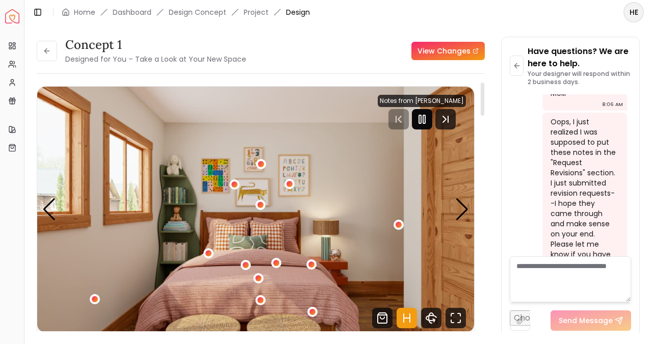
click at [421, 116] on rect "Pause" at bounding box center [420, 119] width 2 height 8
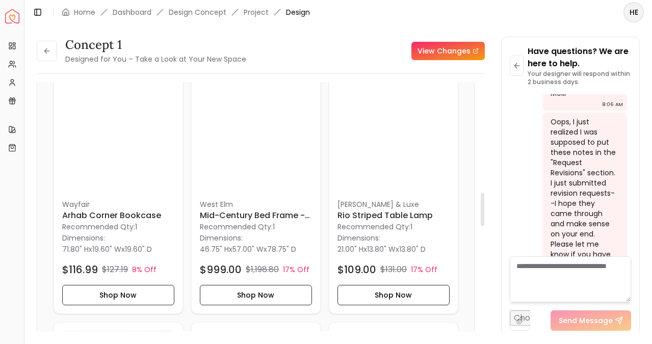
scroll to position [825, 0]
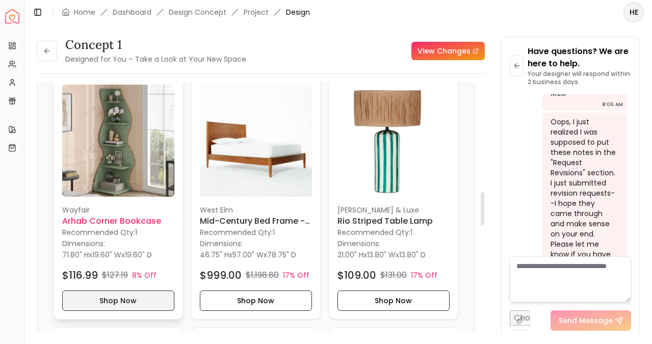
click at [157, 300] on button "Shop Now" at bounding box center [118, 300] width 112 height 20
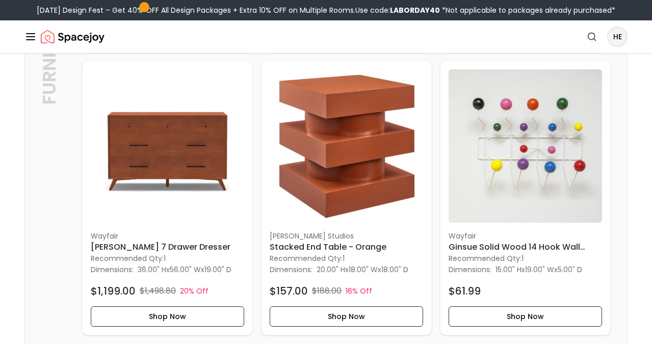
scroll to position [543, 0]
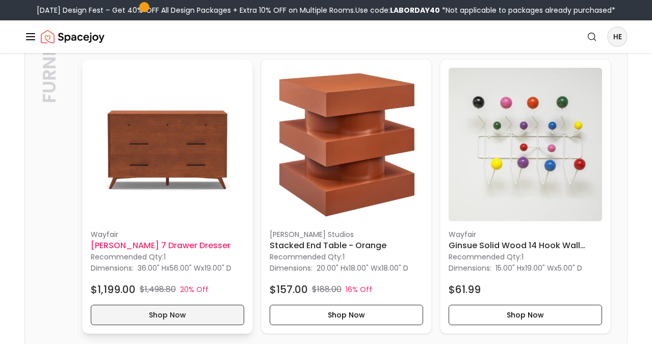
click at [208, 312] on button "Shop Now" at bounding box center [167, 315] width 153 height 20
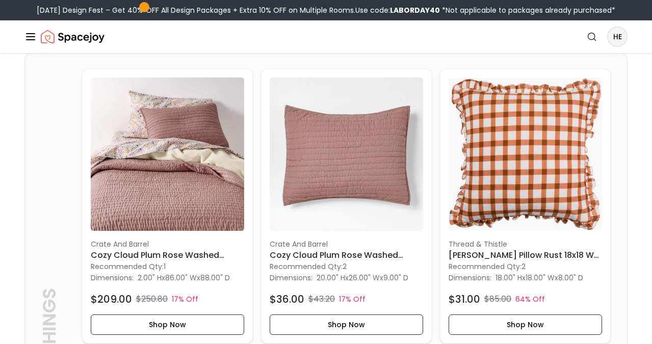
scroll to position [1820, 0]
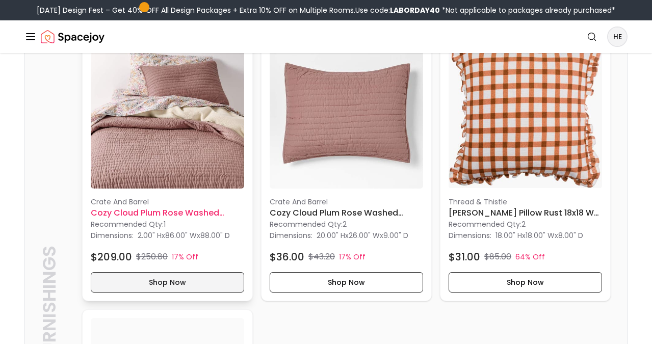
click at [157, 287] on button "Shop Now" at bounding box center [167, 282] width 153 height 20
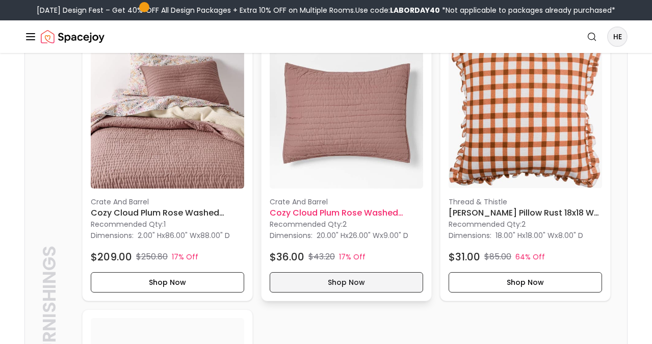
click at [331, 284] on button "Shop Now" at bounding box center [345, 282] width 153 height 20
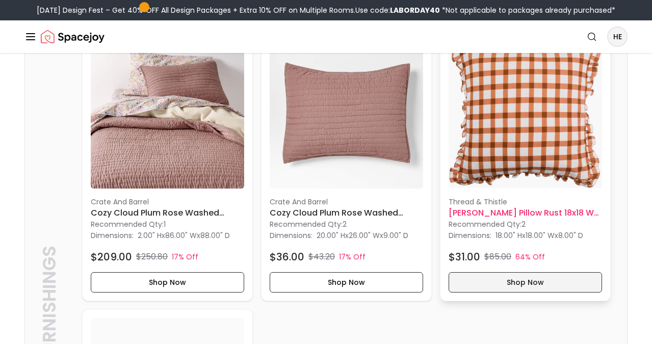
click at [470, 285] on button "Shop Now" at bounding box center [524, 282] width 153 height 20
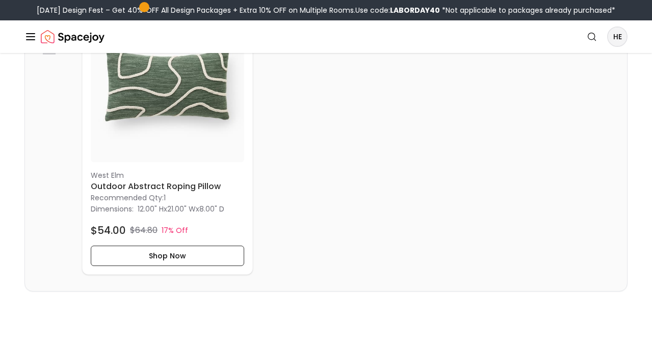
scroll to position [2152, 0]
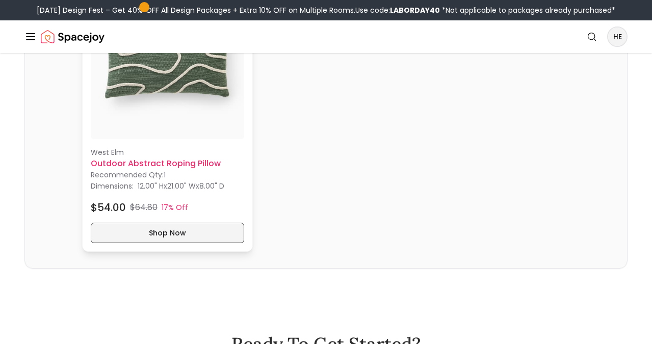
click at [168, 229] on button "Shop Now" at bounding box center [167, 233] width 153 height 20
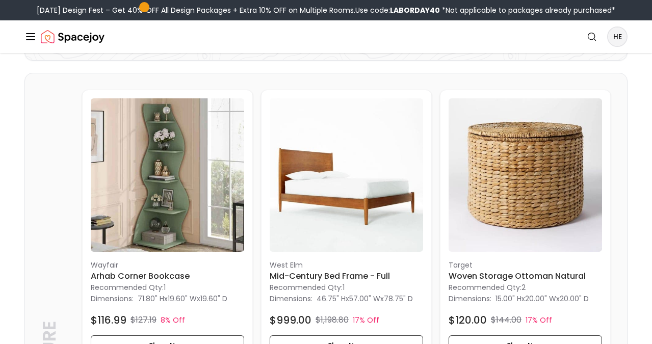
scroll to position [0, 0]
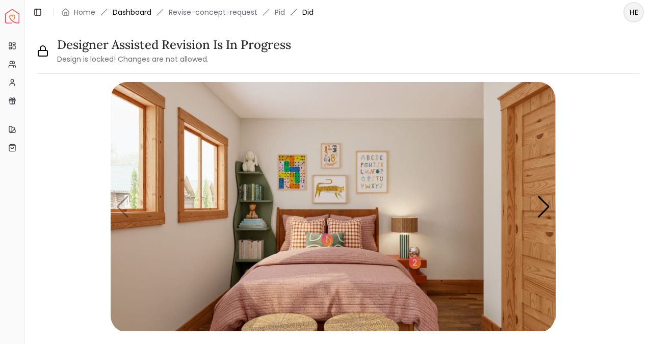
click at [140, 14] on link "Dashboard" at bounding box center [132, 12] width 39 height 10
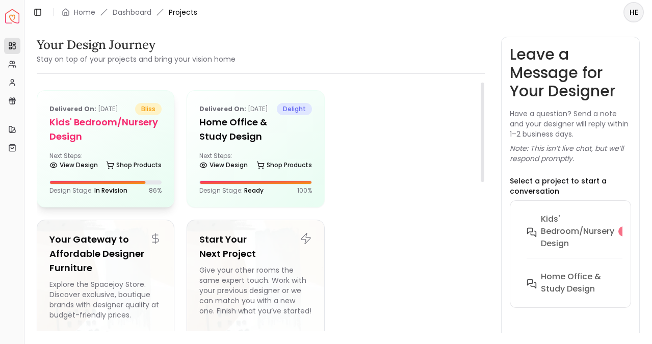
click at [145, 107] on span "bliss" at bounding box center [148, 109] width 26 height 12
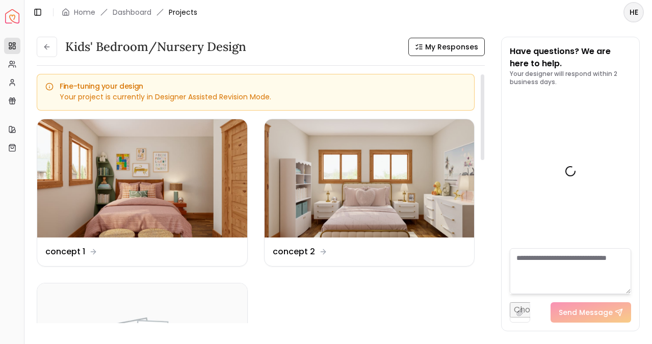
scroll to position [1558, 0]
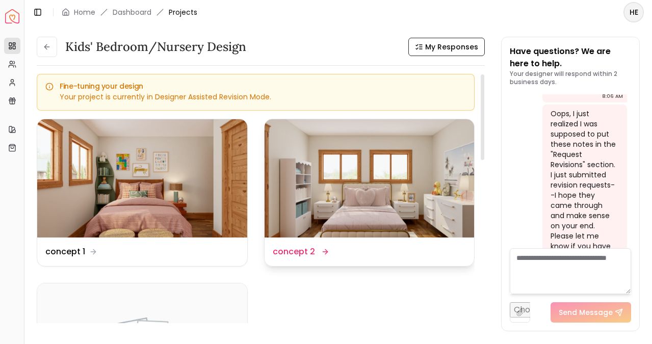
click at [327, 191] on img at bounding box center [369, 178] width 210 height 118
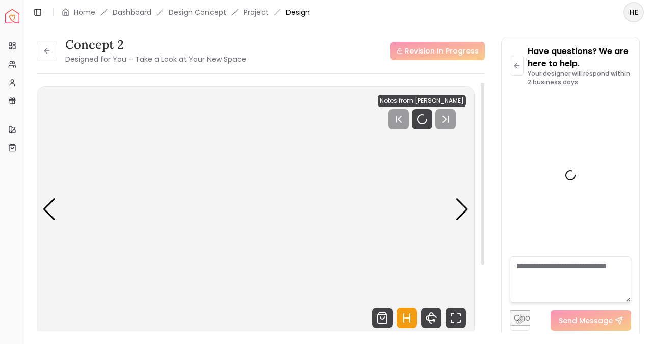
scroll to position [1550, 0]
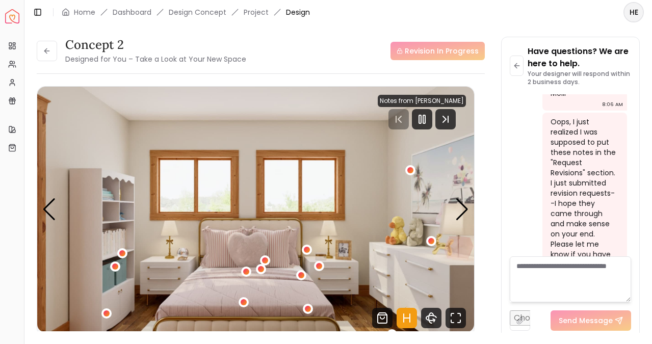
click at [418, 57] on div "Revision In Progress" at bounding box center [437, 51] width 94 height 18
click at [422, 114] on icon "Pause" at bounding box center [422, 119] width 12 height 12
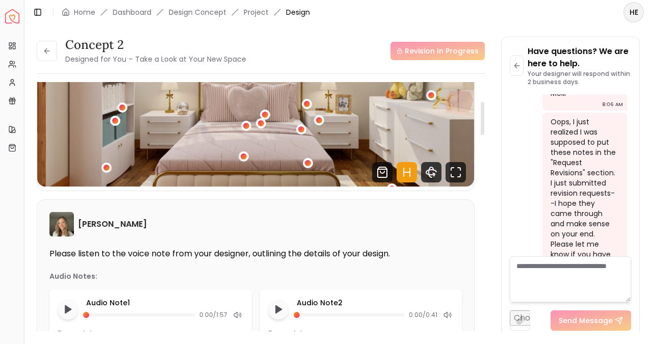
scroll to position [0, 0]
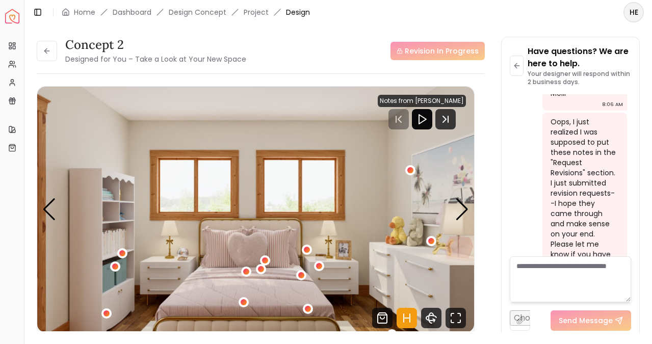
click at [181, 15] on li "Design Concept" at bounding box center [198, 12] width 58 height 10
click at [150, 10] on link "Dashboard" at bounding box center [132, 12] width 39 height 10
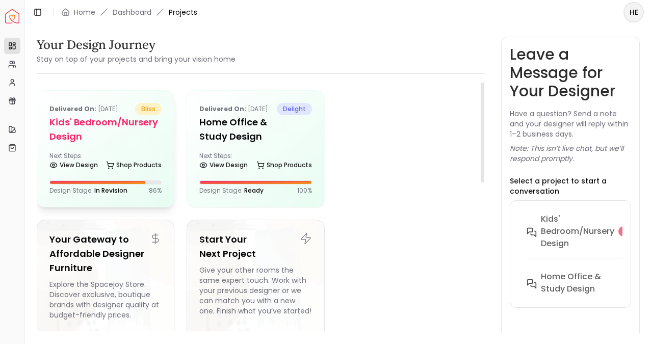
click at [97, 133] on h5 "Kids' Bedroom/Nursery design" at bounding box center [105, 129] width 112 height 29
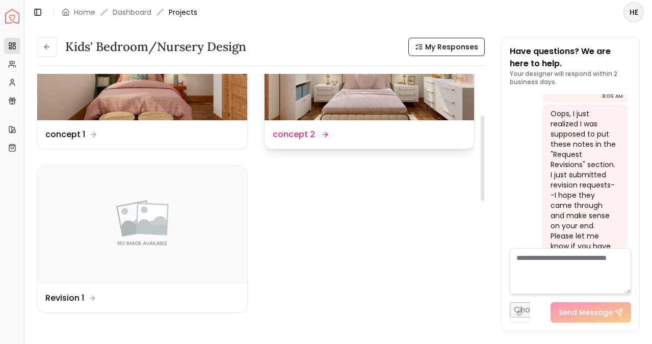
scroll to position [130, 0]
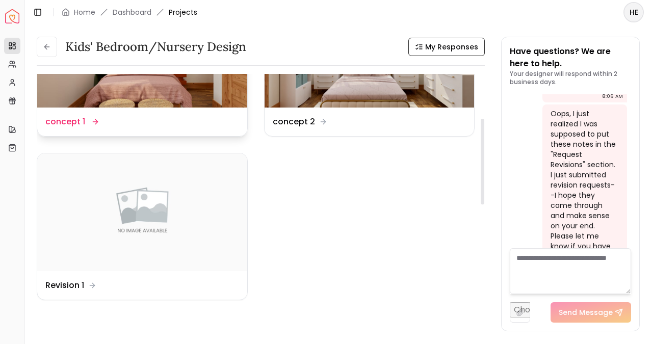
click at [199, 102] on img at bounding box center [142, 48] width 210 height 118
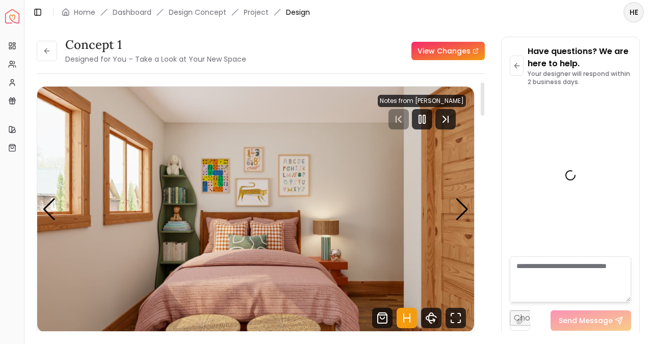
scroll to position [1550, 0]
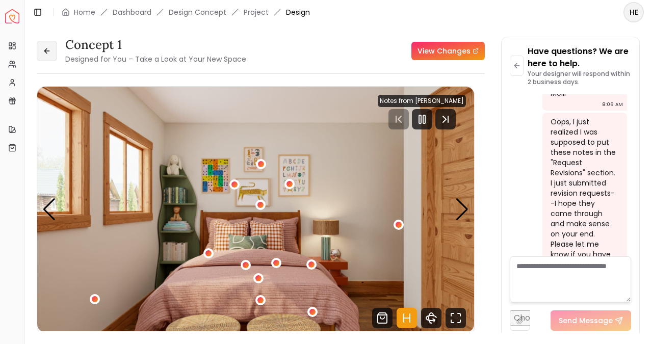
click at [52, 51] on button at bounding box center [47, 51] width 20 height 20
